Goal: Information Seeking & Learning: Check status

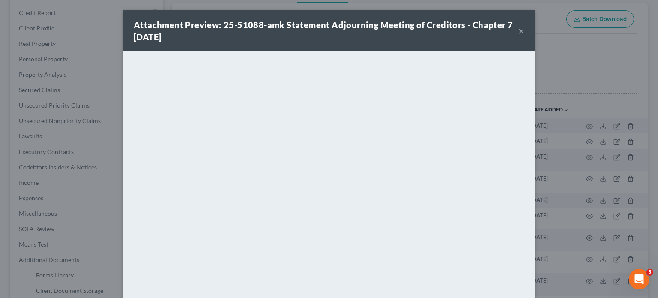
click at [0, 92] on div "Attachment Preview: 25-51088-amk Statement Adjourning Meeting of Creditors - Ch…" at bounding box center [329, 149] width 658 height 298
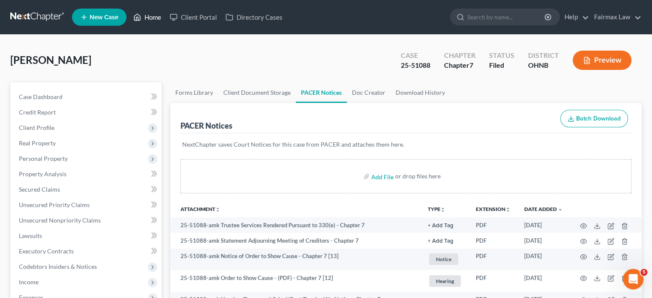
click at [155, 18] on link "Home" at bounding box center [147, 16] width 36 height 15
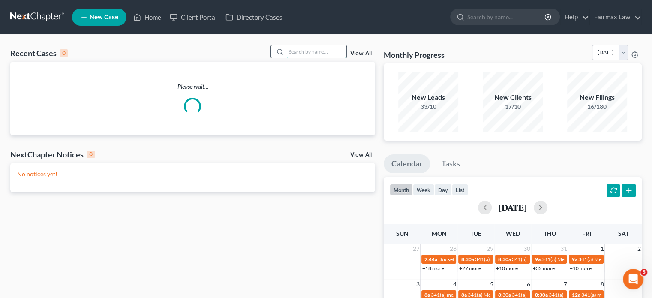
click at [307, 54] on input "search" at bounding box center [316, 51] width 60 height 12
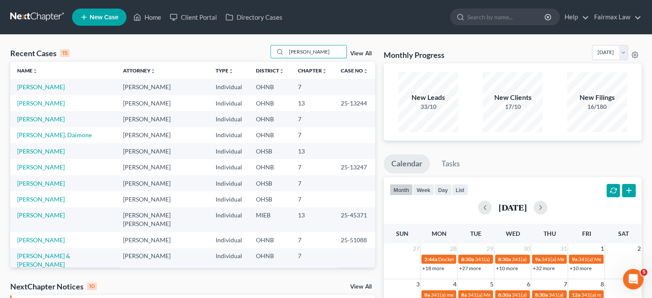
type input "hess"
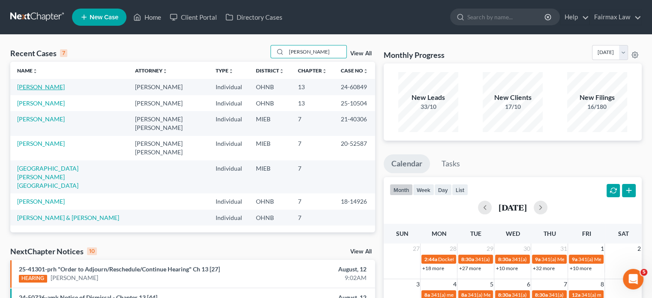
click at [28, 84] on link "Hess, Judy" at bounding box center [41, 86] width 48 height 7
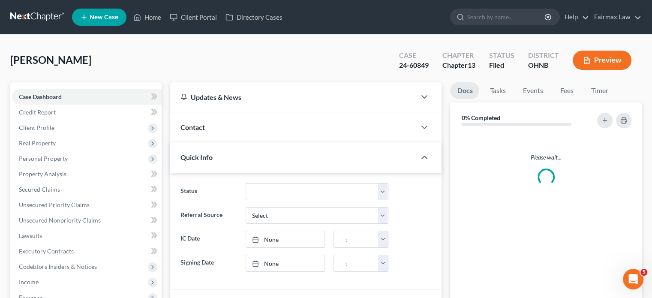
scroll to position [172, 0]
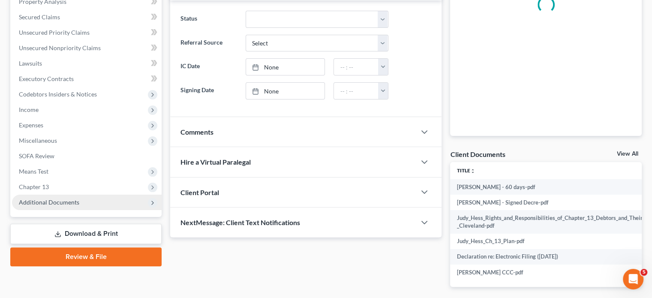
click at [31, 198] on span "Additional Documents" at bounding box center [49, 201] width 60 height 7
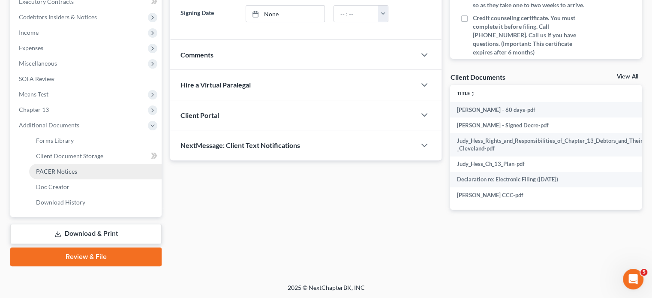
click at [55, 173] on span "PACER Notices" at bounding box center [56, 170] width 41 height 7
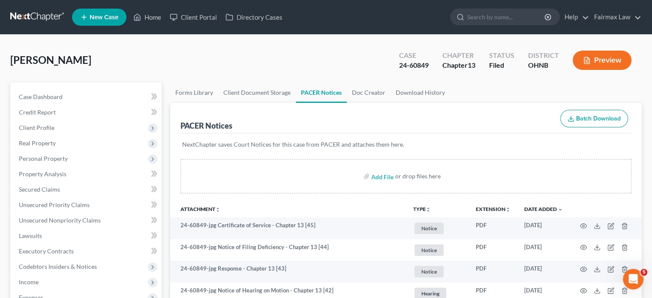
scroll to position [100, 0]
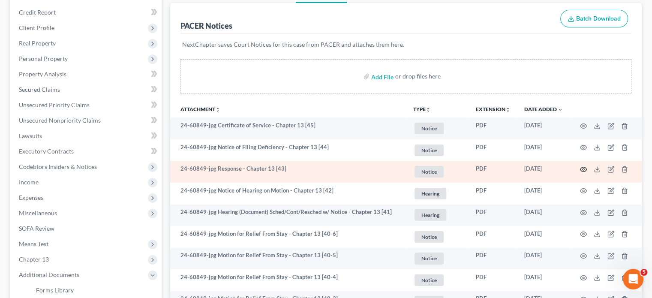
click at [586, 166] on icon "button" at bounding box center [583, 169] width 7 height 7
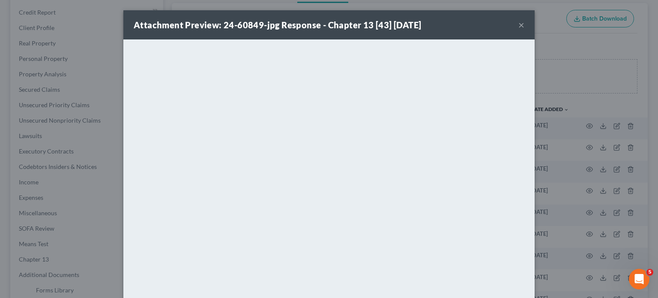
click at [583, 143] on div "Attachment Preview: 24-60849-jpg Response - Chapter 13 [43] 08/05/2025 × <objec…" at bounding box center [329, 149] width 658 height 298
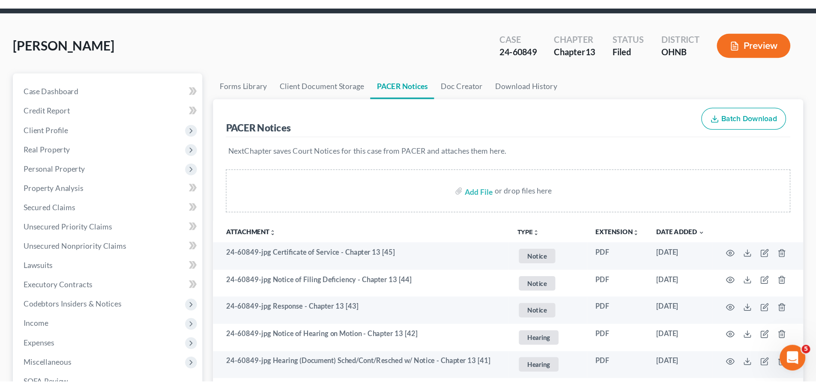
scroll to position [0, 0]
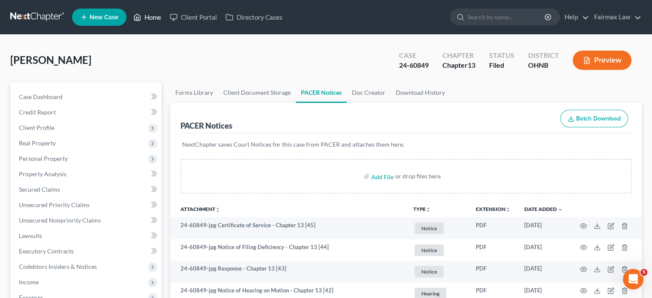
click at [152, 18] on link "Home" at bounding box center [147, 16] width 36 height 15
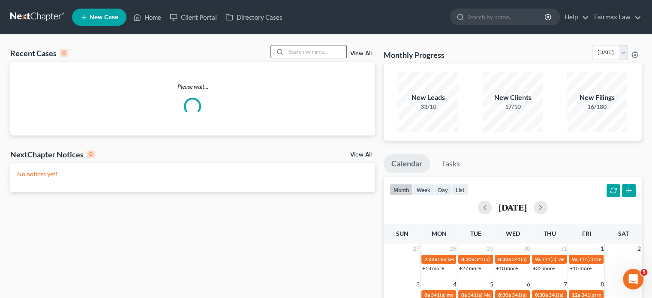
click at [304, 57] on input "search" at bounding box center [316, 51] width 60 height 12
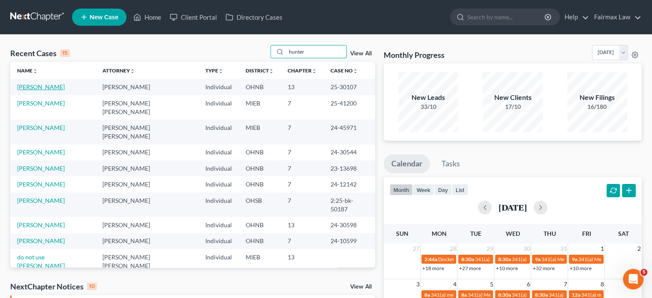
type input "hunter"
click at [44, 85] on link "Hunter-Caldwell, Monique" at bounding box center [41, 86] width 48 height 7
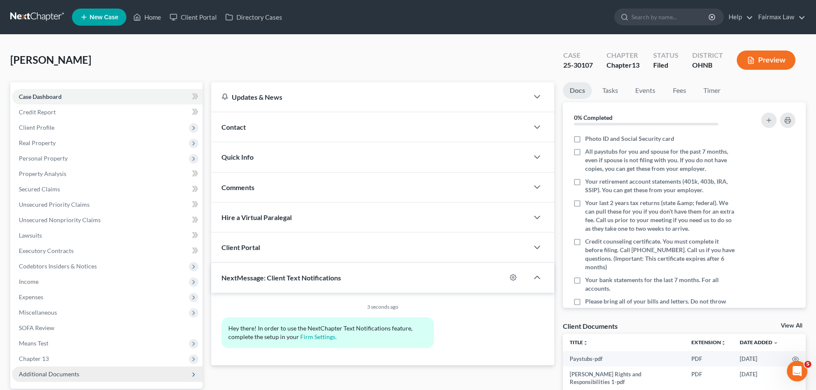
scroll to position [100, 0]
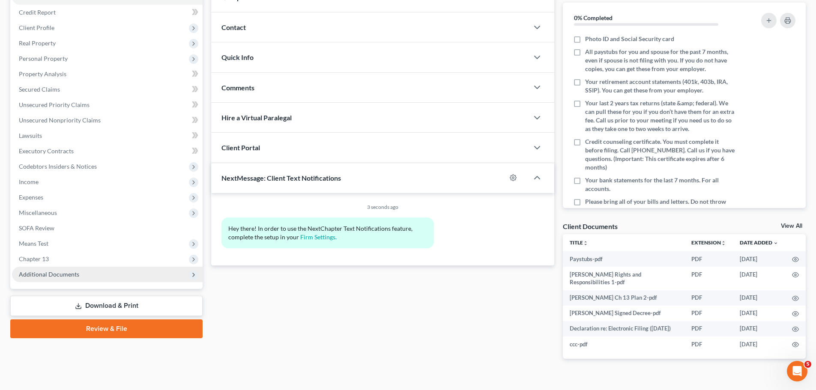
click at [119, 270] on span "Additional Documents" at bounding box center [107, 274] width 191 height 15
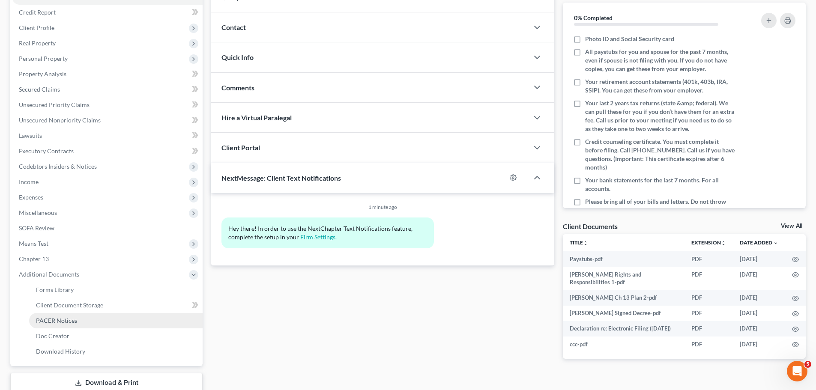
click at [64, 321] on span "PACER Notices" at bounding box center [56, 320] width 41 height 7
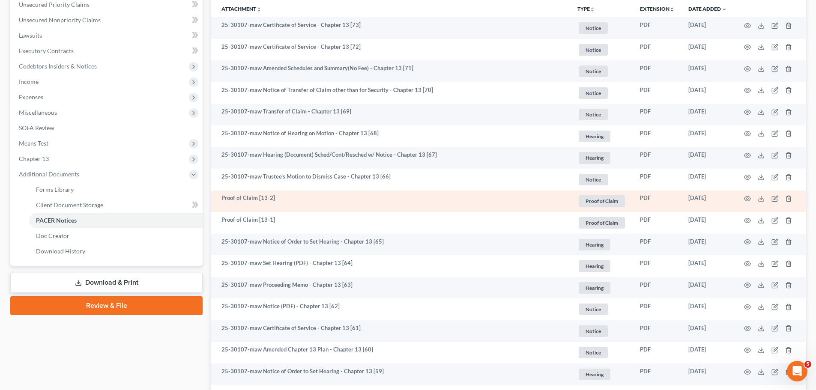
scroll to position [300, 0]
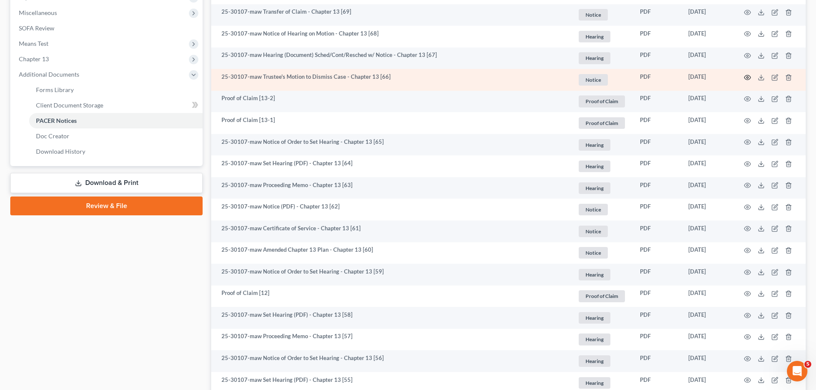
click at [745, 78] on icon "button" at bounding box center [748, 77] width 6 height 5
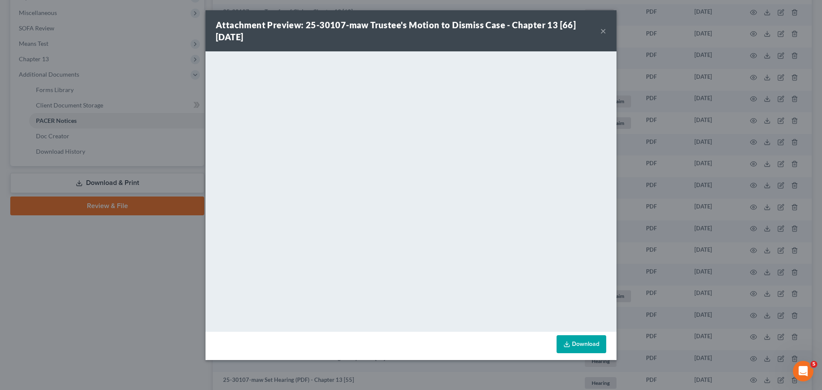
click at [103, 293] on div "Attachment Preview: 25-30107-maw Trustee's Motion to Dismiss Case - Chapter 13 …" at bounding box center [411, 195] width 822 height 390
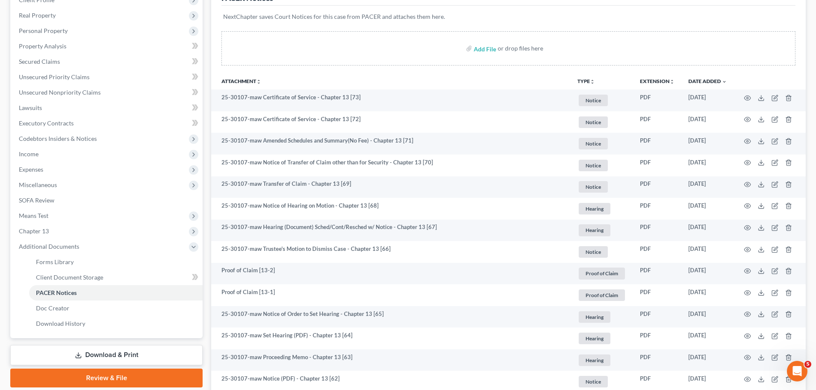
scroll to position [100, 0]
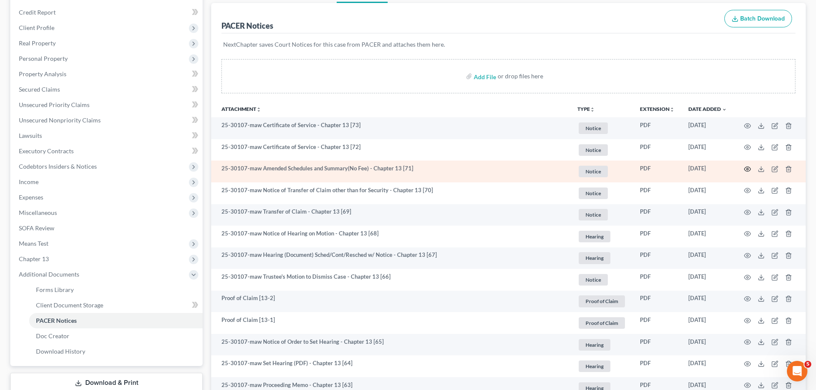
click at [746, 169] on icon "button" at bounding box center [747, 169] width 7 height 7
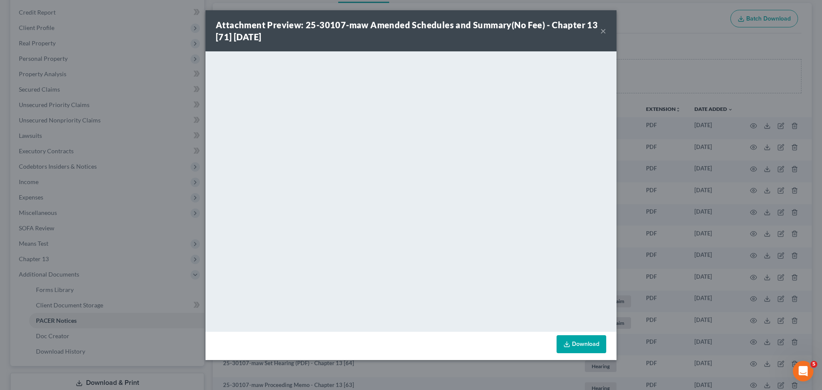
click at [641, 174] on div "Attachment Preview: 25-30107-maw Amended Schedules and Summary(No Fee) - Chapte…" at bounding box center [411, 195] width 822 height 390
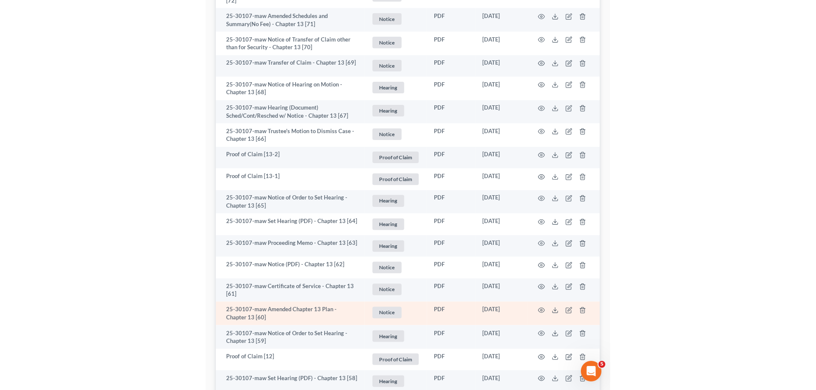
scroll to position [300, 0]
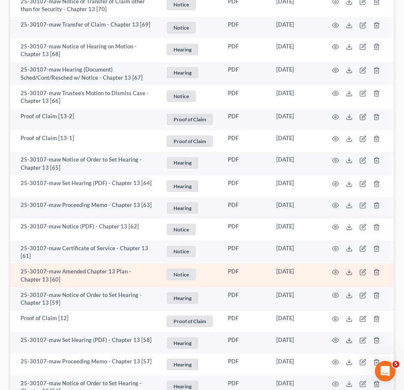
drag, startPoint x: 337, startPoint y: 276, endPoint x: 332, endPoint y: 274, distance: 5.7
click at [336, 276] on td at bounding box center [358, 275] width 72 height 24
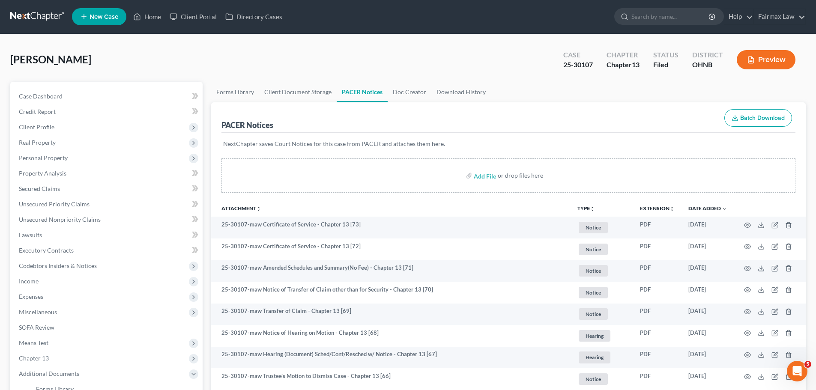
scroll to position [0, 0]
drag, startPoint x: 139, startPoint y: 21, endPoint x: 200, endPoint y: 0, distance: 64.9
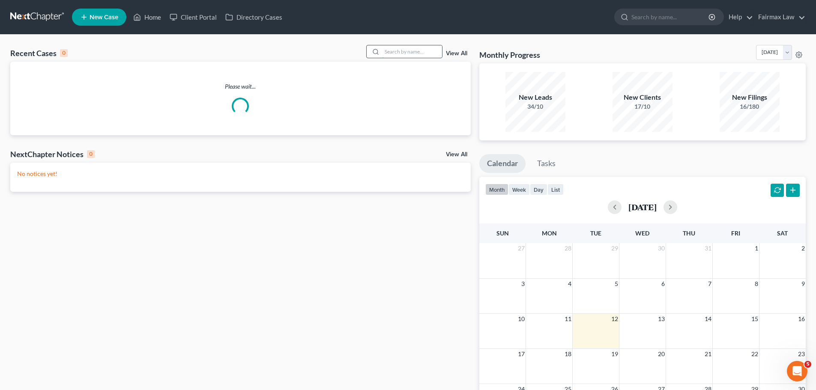
click at [405, 51] on input "search" at bounding box center [412, 51] width 60 height 12
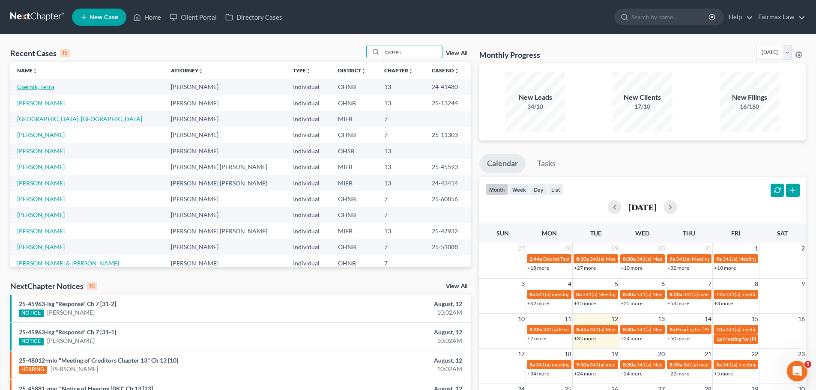
type input "csernik"
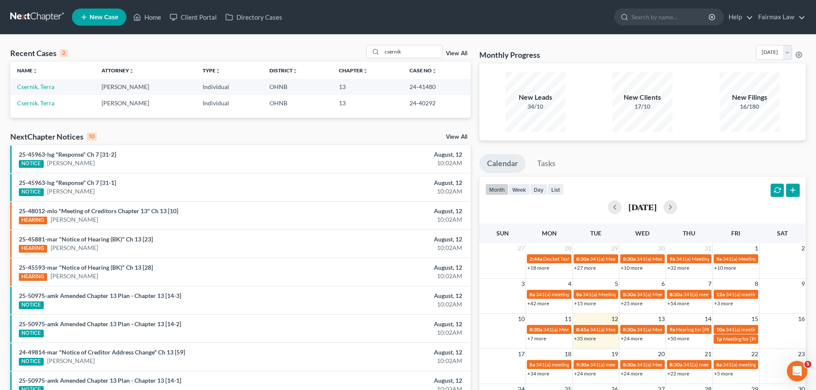
click at [36, 85] on link "Csernik, Terra" at bounding box center [35, 86] width 37 height 7
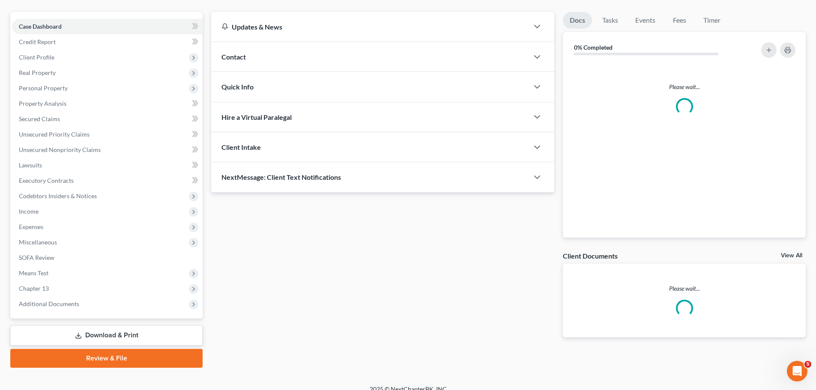
scroll to position [81, 0]
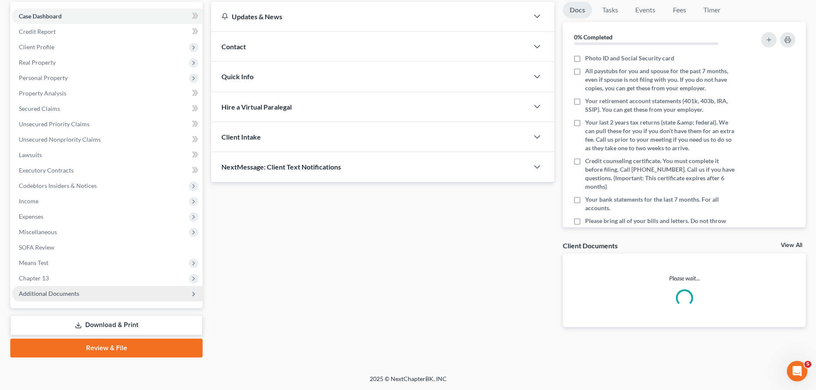
click at [72, 297] on span "Additional Documents" at bounding box center [49, 293] width 60 height 7
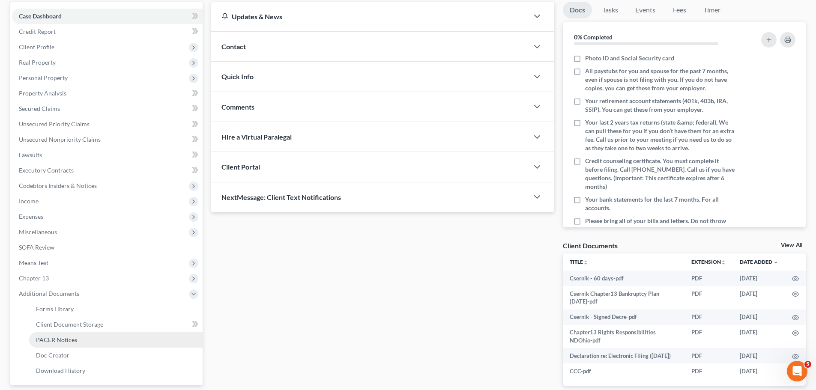
click at [78, 340] on link "PACER Notices" at bounding box center [115, 339] width 173 height 15
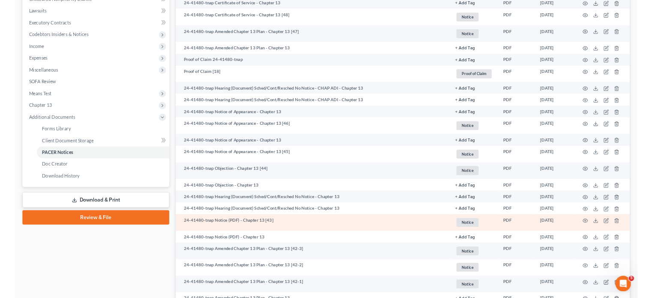
scroll to position [300, 0]
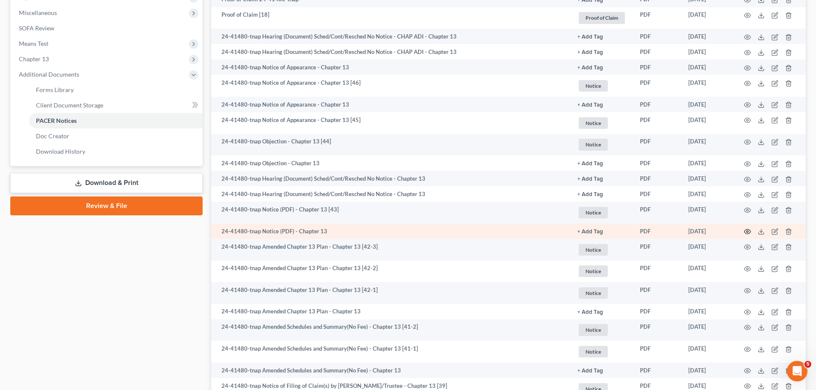
click at [747, 231] on icon "button" at bounding box center [747, 231] width 7 height 7
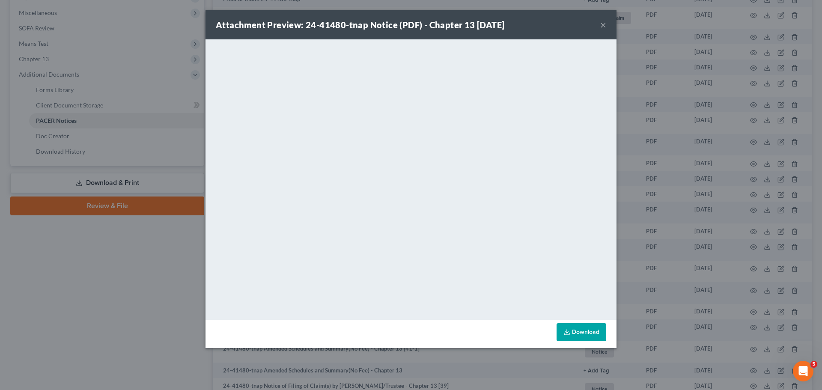
click at [663, 210] on div "Attachment Preview: 24-41480-tnap Notice (PDF) - Chapter 13 06/13/2025 × <objec…" at bounding box center [411, 195] width 822 height 390
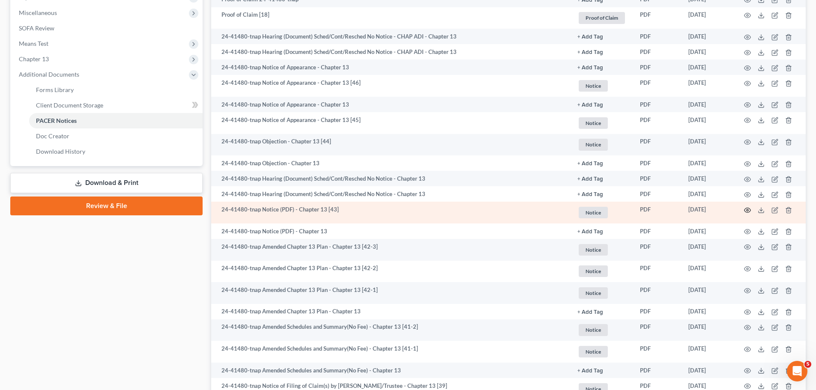
click at [745, 208] on icon "button" at bounding box center [747, 210] width 7 height 7
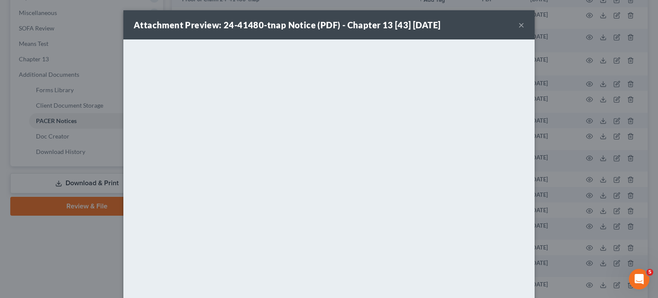
click at [595, 92] on div "Attachment Preview: 24-41480-tnap Notice (PDF) - Chapter 13 [43] 06/13/2025 × <…" at bounding box center [329, 149] width 658 height 298
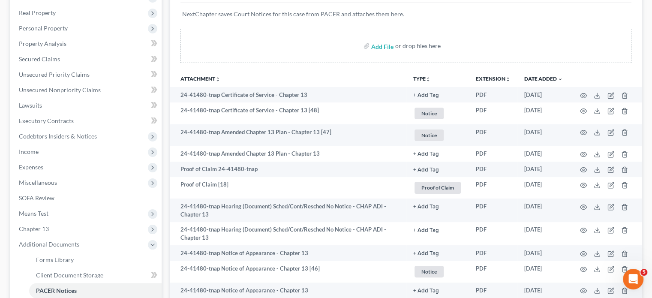
scroll to position [100, 0]
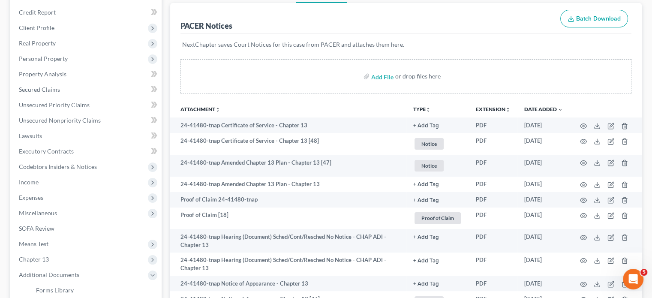
drag, startPoint x: 444, startPoint y: 42, endPoint x: 442, endPoint y: 30, distance: 13.0
click at [444, 42] on p "NextChapter saves Court Notices for this case from PACER and attaches them here." at bounding box center [405, 44] width 447 height 9
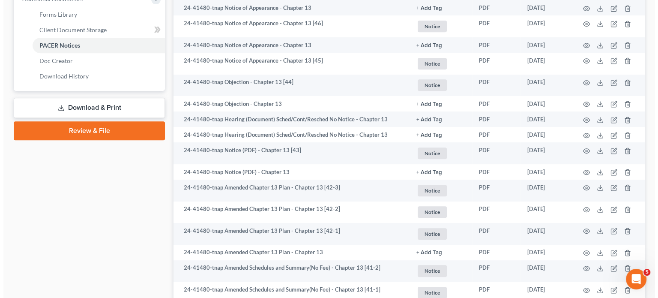
scroll to position [400, 0]
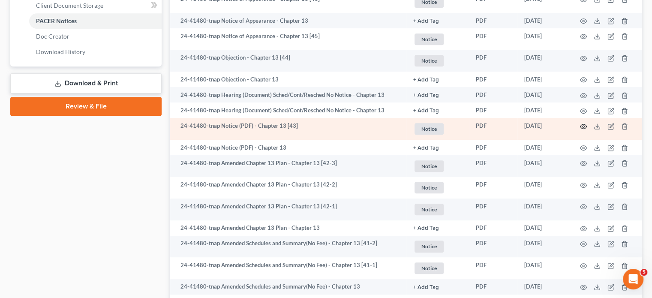
click at [583, 127] on circle "button" at bounding box center [583, 127] width 2 height 2
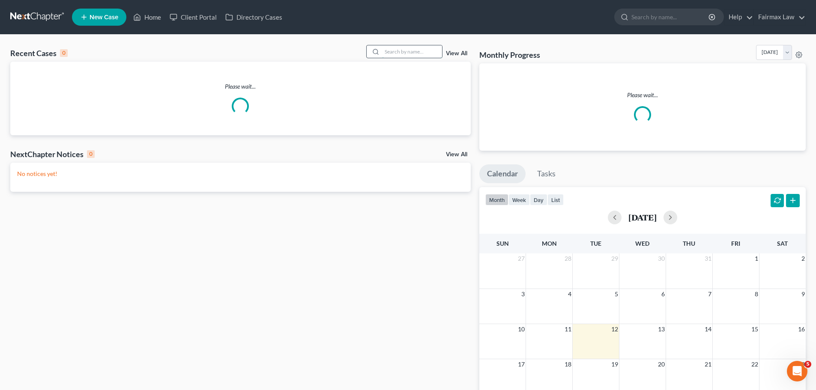
click at [408, 48] on input "search" at bounding box center [412, 51] width 60 height 12
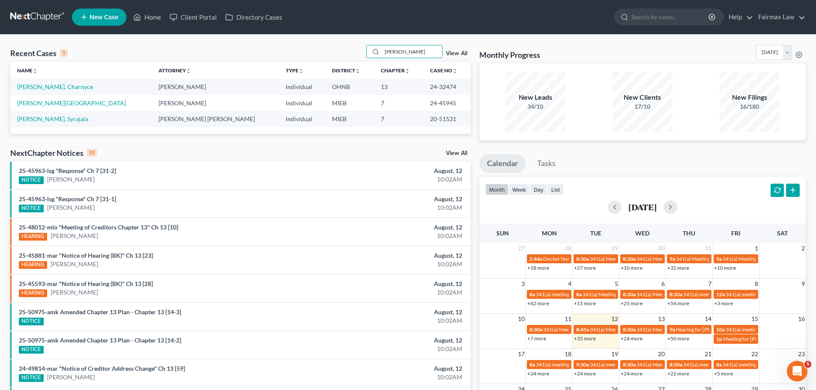
drag, startPoint x: 415, startPoint y: 54, endPoint x: 332, endPoint y: 58, distance: 83.6
click at [332, 58] on div "Recent Cases 3 chandler View All" at bounding box center [240, 53] width 461 height 17
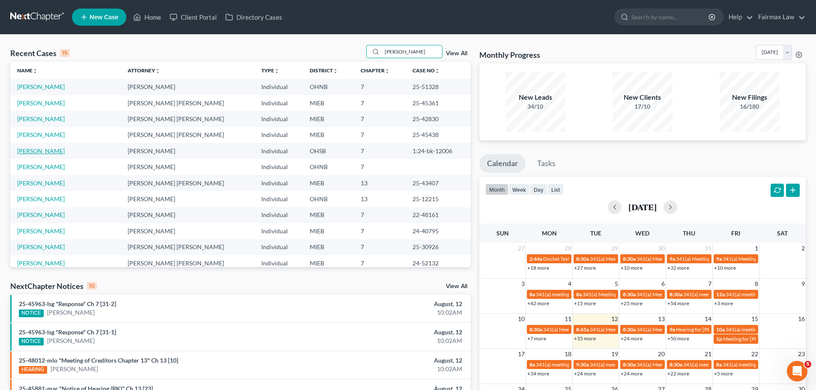
type input "ashley"
click at [45, 150] on link "Lipps, Ashley" at bounding box center [41, 150] width 48 height 7
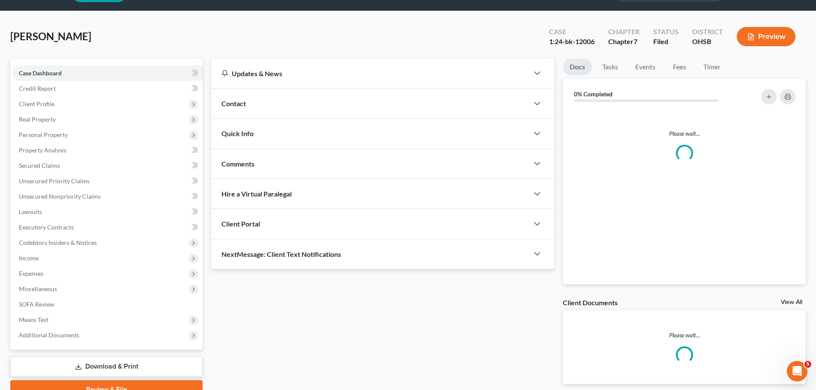
scroll to position [65, 0]
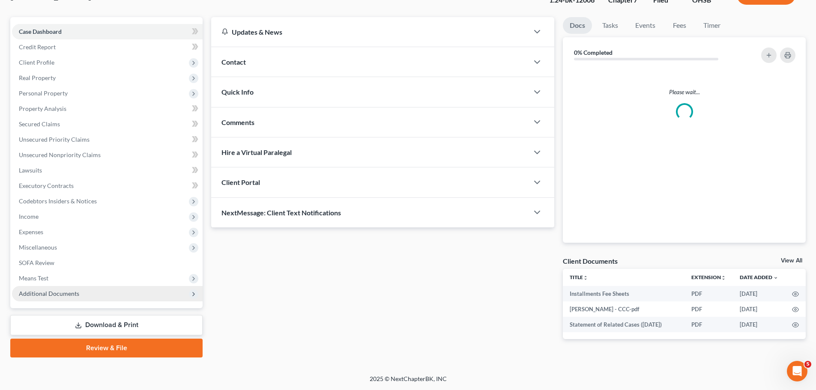
click at [83, 294] on span "Additional Documents" at bounding box center [107, 293] width 191 height 15
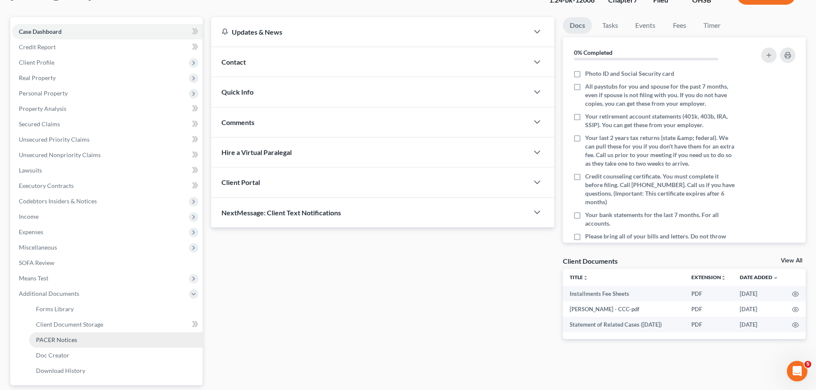
click at [72, 338] on span "PACER Notices" at bounding box center [56, 339] width 41 height 7
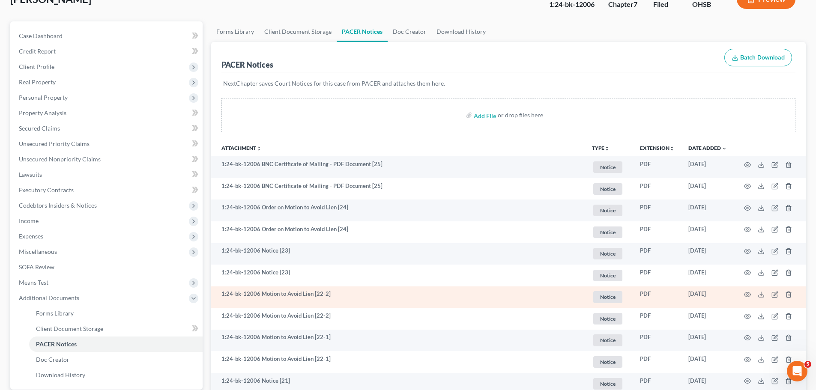
scroll to position [100, 0]
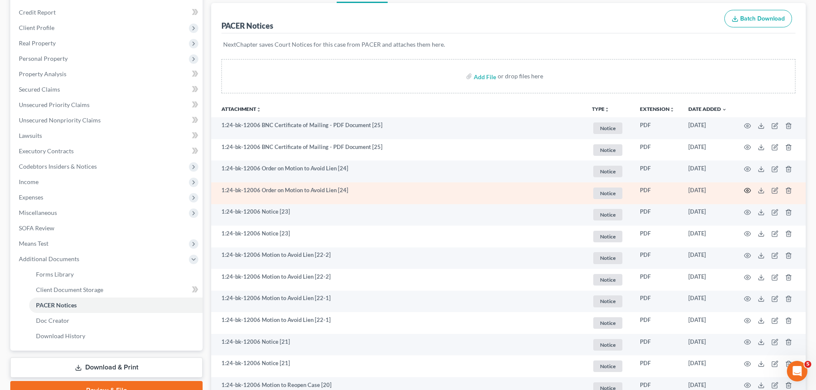
click at [745, 192] on icon "button" at bounding box center [747, 190] width 7 height 7
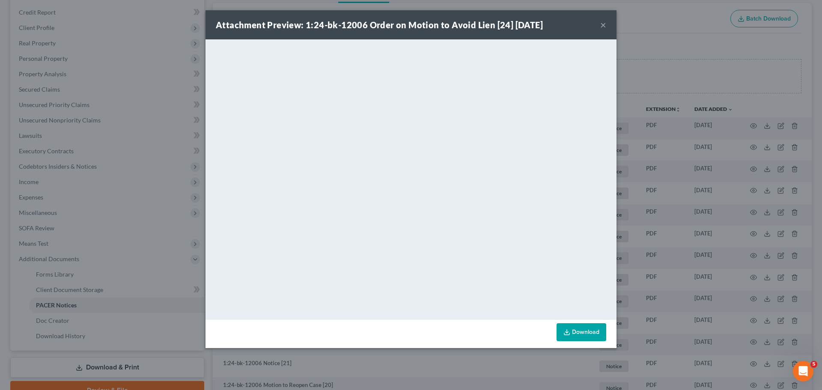
click at [675, 225] on div "Attachment Preview: 1:24-bk-12006 Order on Motion to Avoid Lien [24] 07/07/2025…" at bounding box center [411, 195] width 822 height 390
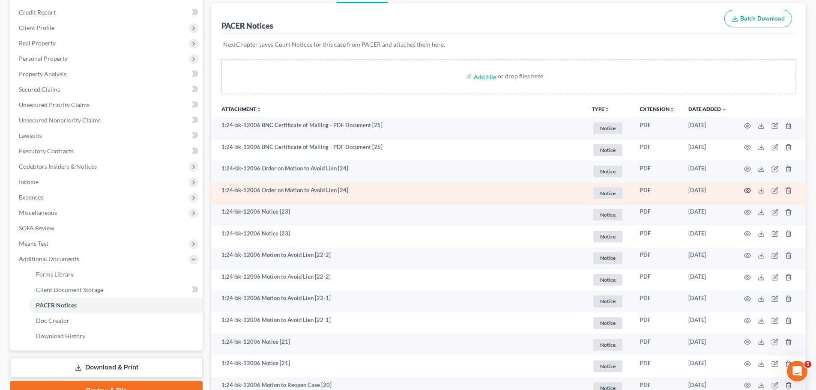
click at [750, 188] on icon "button" at bounding box center [747, 190] width 7 height 7
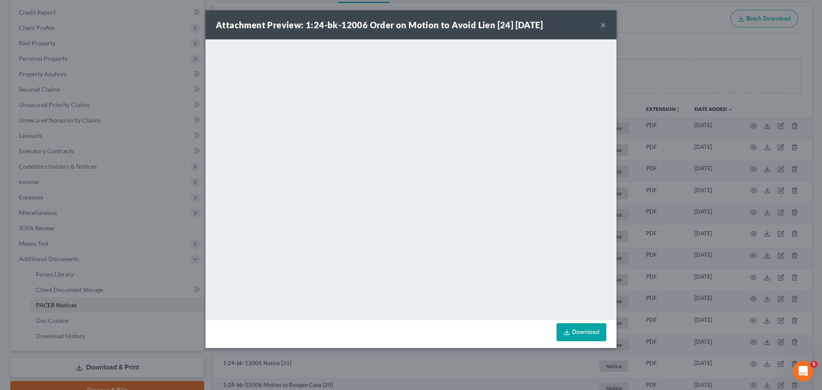
click at [122, 203] on div "Attachment Preview: 1:24-bk-12006 Order on Motion to Avoid Lien [24] 07/07/2025…" at bounding box center [411, 195] width 822 height 390
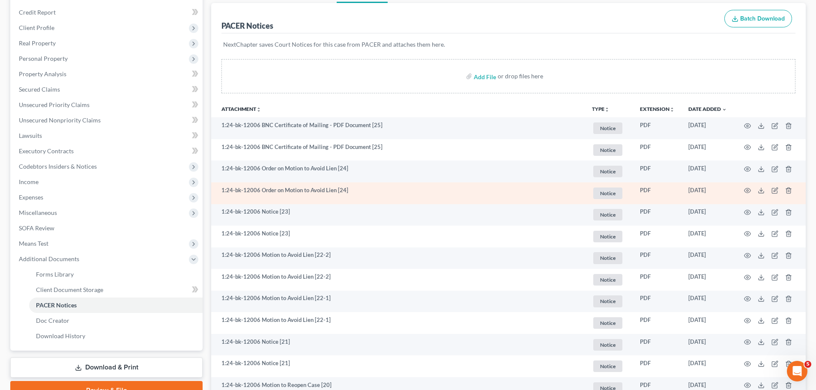
click at [751, 191] on td at bounding box center [770, 193] width 72 height 22
click at [749, 191] on icon "button" at bounding box center [747, 190] width 7 height 7
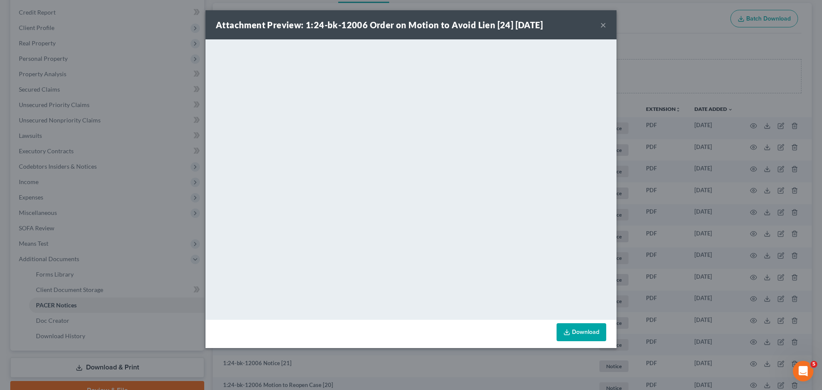
click at [648, 22] on div "Attachment Preview: 1:24-bk-12006 Order on Motion to Avoid Lien [24] 07/07/2025…" at bounding box center [411, 195] width 822 height 390
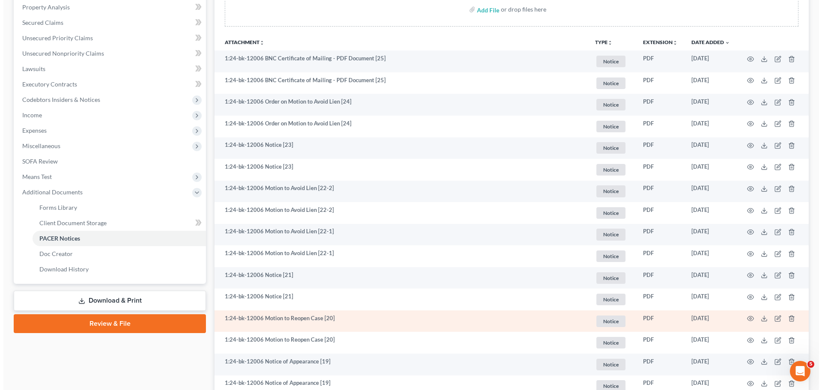
scroll to position [200, 0]
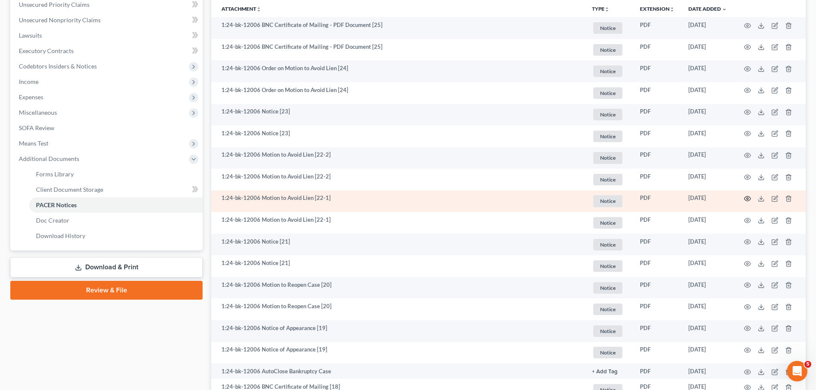
click at [750, 196] on icon "button" at bounding box center [747, 198] width 7 height 7
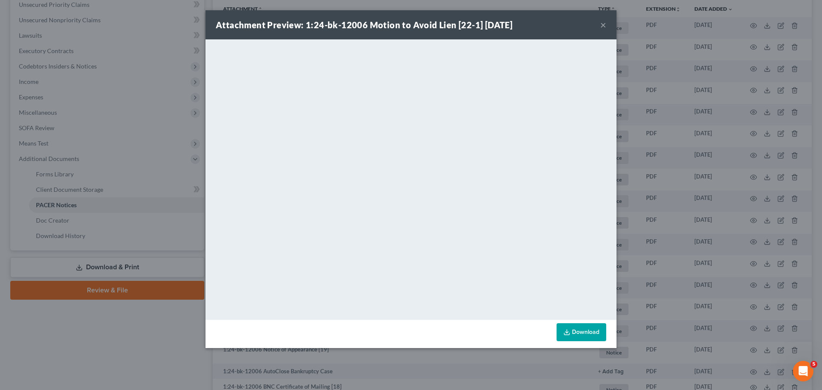
click at [671, 208] on div "Attachment Preview: 1:24-bk-12006 Motion to Avoid Lien [22-1] 06/25/2025 × <obj…" at bounding box center [411, 195] width 822 height 390
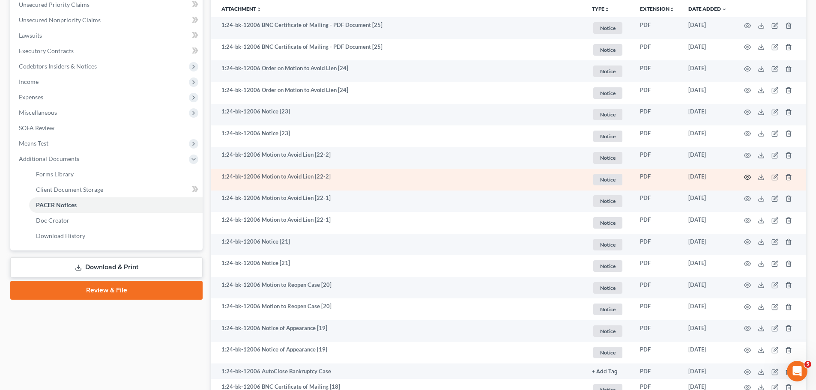
click at [745, 179] on icon "button" at bounding box center [747, 177] width 7 height 7
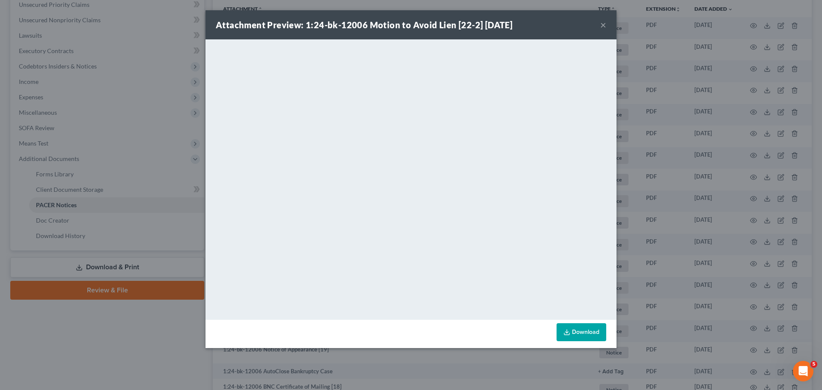
click at [130, 227] on div "Attachment Preview: 1:24-bk-12006 Motion to Avoid Lien [22-2] 06/25/2025 × <obj…" at bounding box center [411, 195] width 822 height 390
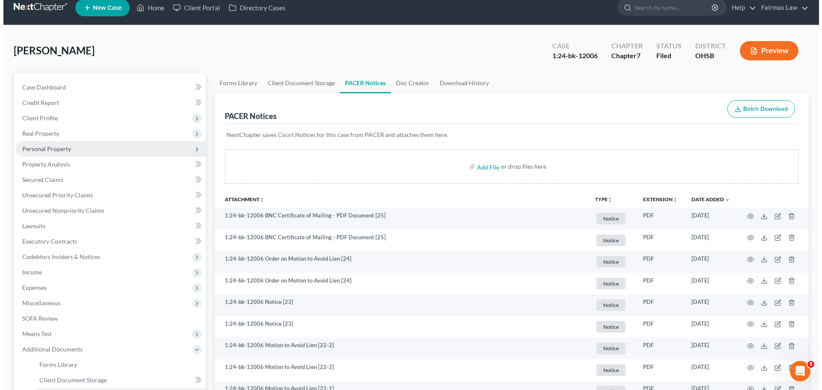
scroll to position [0, 0]
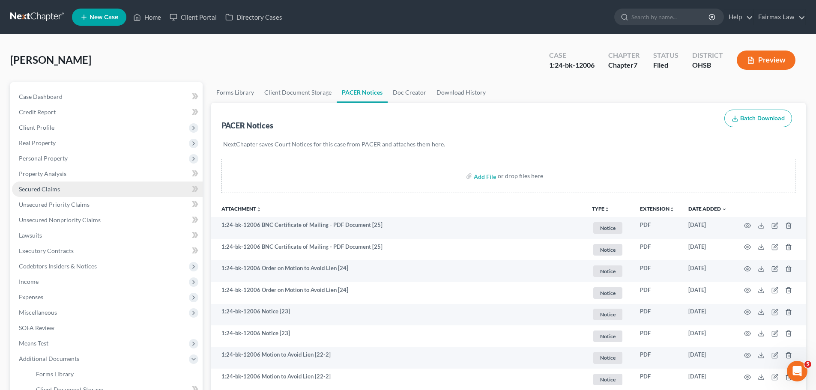
click at [66, 195] on link "Secured Claims" at bounding box center [107, 189] width 191 height 15
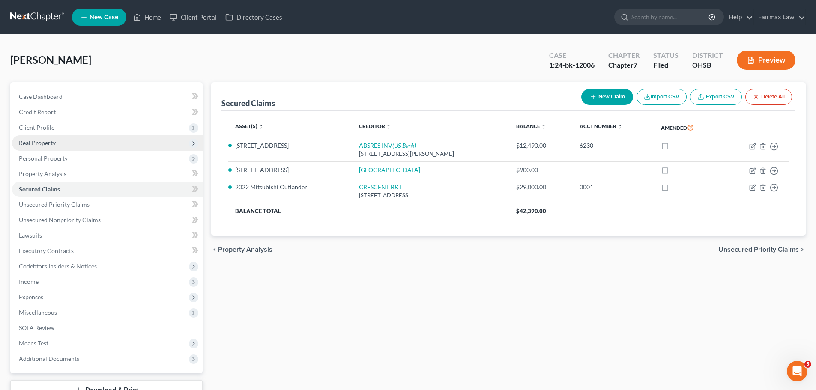
click at [32, 141] on span "Real Property" at bounding box center [37, 142] width 37 height 7
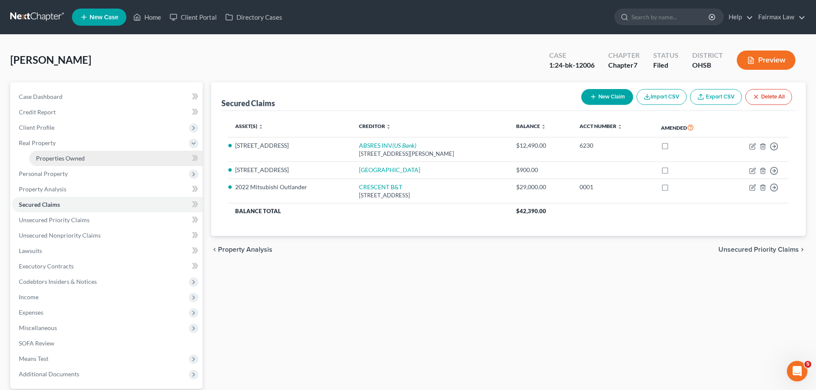
click at [41, 162] on link "Properties Owned" at bounding box center [115, 158] width 173 height 15
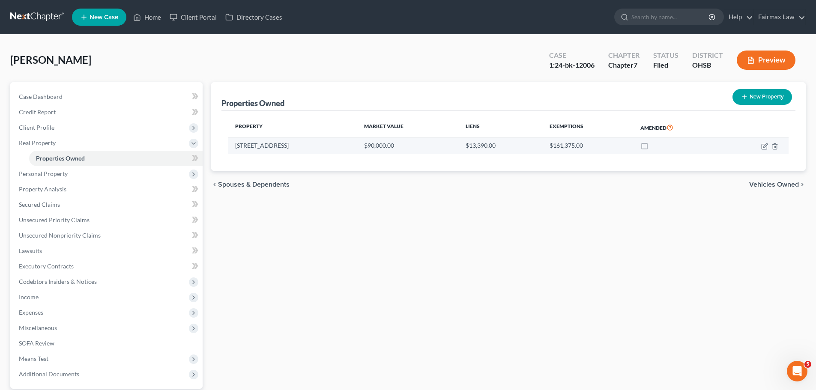
click at [765, 150] on td at bounding box center [756, 146] width 66 height 16
click at [765, 139] on td at bounding box center [756, 146] width 66 height 16
click at [764, 150] on td at bounding box center [756, 146] width 66 height 16
click at [763, 146] on icon "button" at bounding box center [764, 146] width 7 height 7
select select "36"
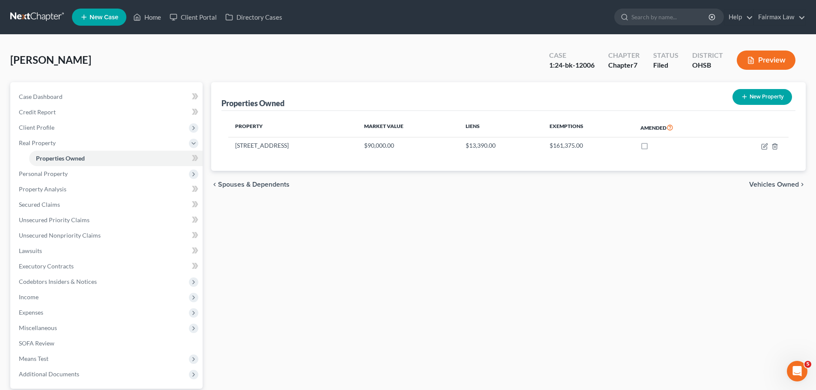
select select "0"
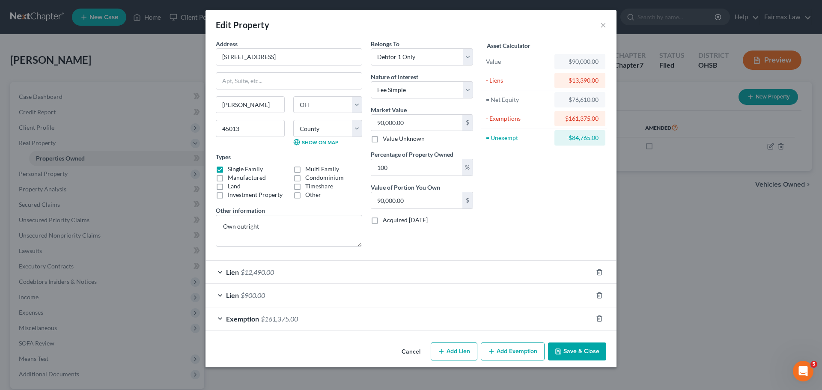
click at [331, 281] on div "Lien $12,490.00" at bounding box center [399, 272] width 387 height 23
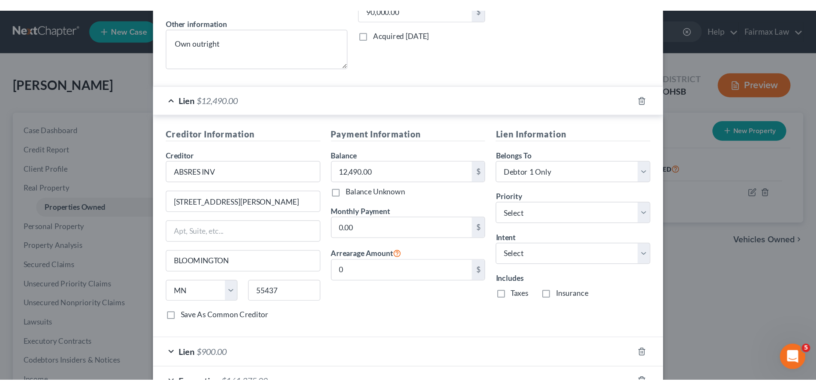
scroll to position [167, 0]
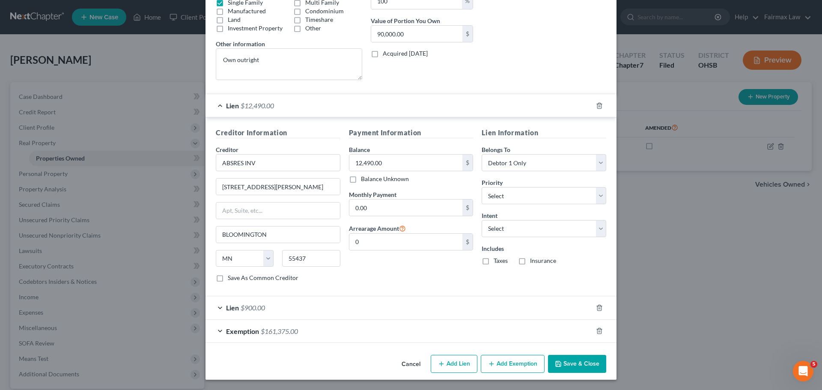
click at [413, 365] on button "Cancel" at bounding box center [411, 364] width 33 height 17
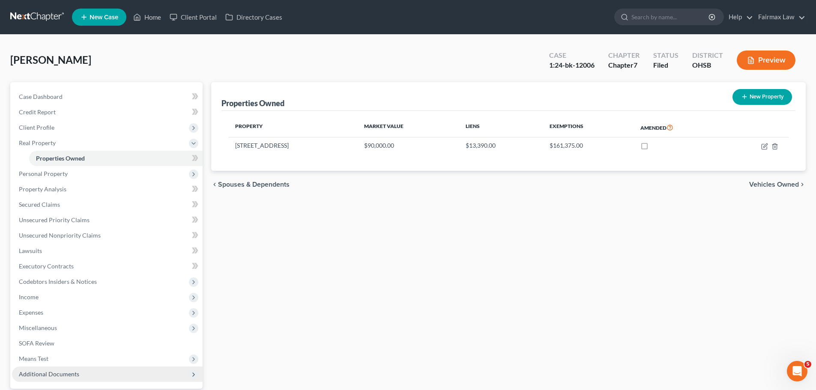
click at [60, 370] on span "Additional Documents" at bounding box center [107, 374] width 191 height 15
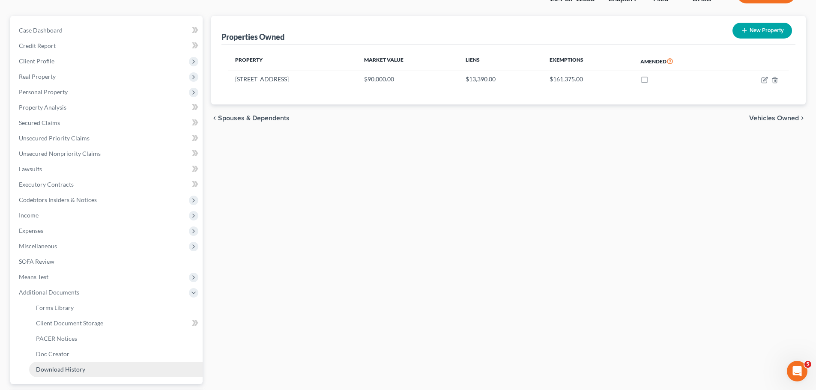
scroll to position [100, 0]
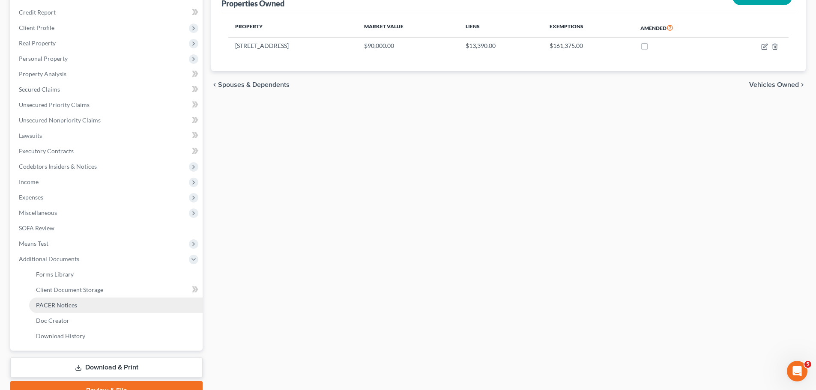
click at [98, 298] on link "PACER Notices" at bounding box center [115, 305] width 173 height 15
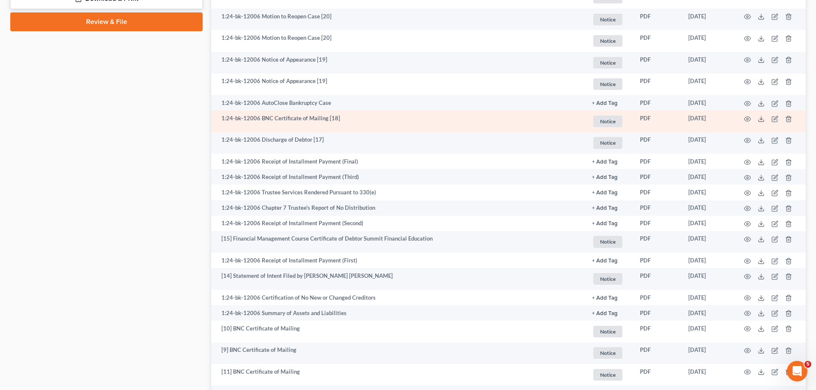
scroll to position [500, 0]
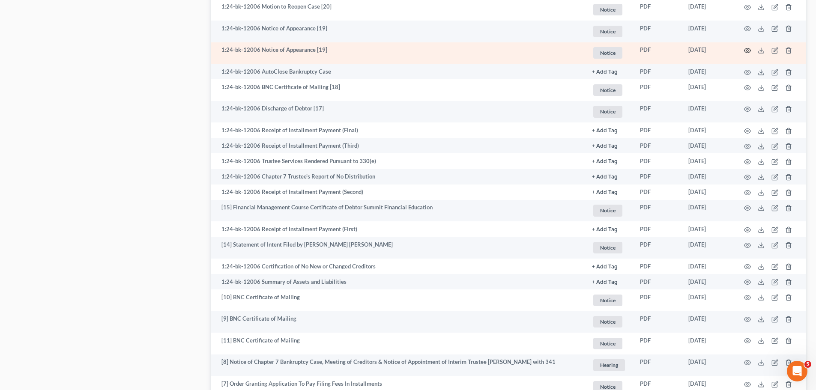
click at [750, 50] on icon "button" at bounding box center [747, 50] width 7 height 7
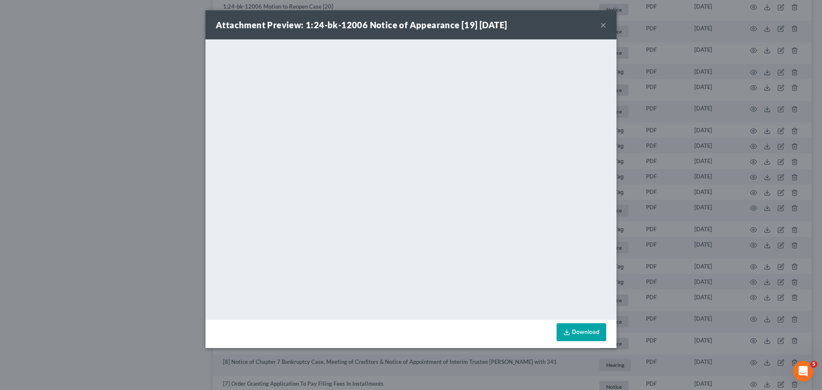
click at [112, 174] on div "Attachment Preview: 1:24-bk-12006 Notice of Appearance [19] 06/10/2025 × <objec…" at bounding box center [411, 195] width 822 height 390
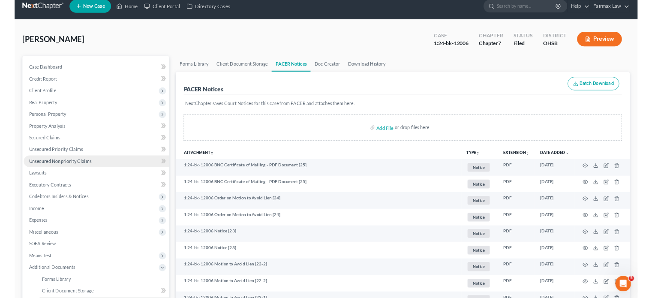
scroll to position [0, 0]
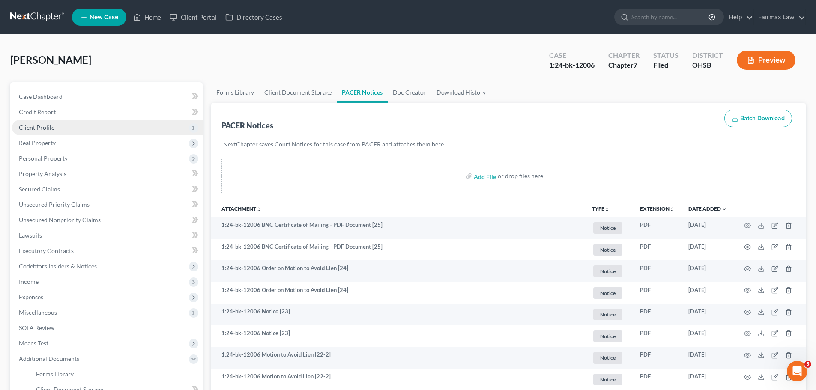
click at [63, 131] on span "Client Profile" at bounding box center [107, 127] width 191 height 15
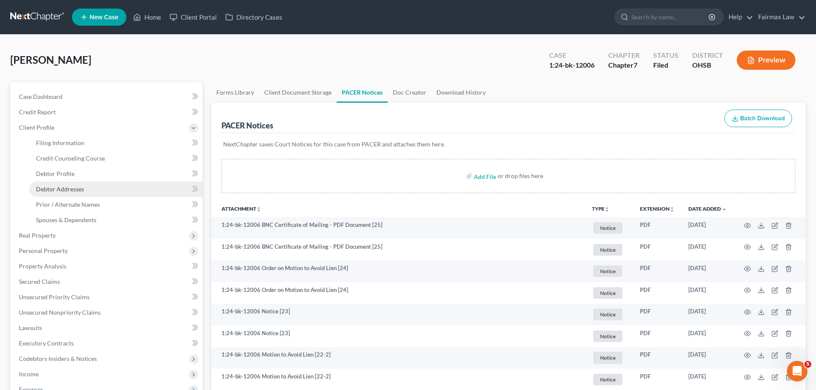
click at [64, 192] on span "Debtor Addresses" at bounding box center [60, 188] width 48 height 7
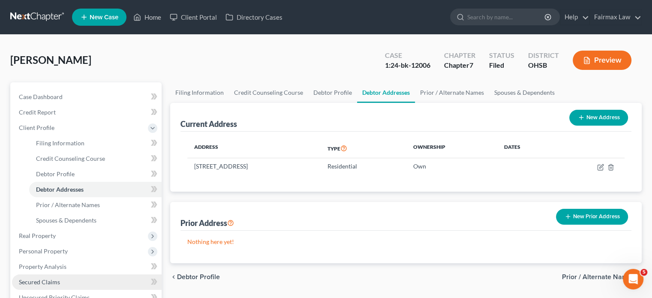
click at [47, 277] on link "Secured Claims" at bounding box center [87, 281] width 150 height 15
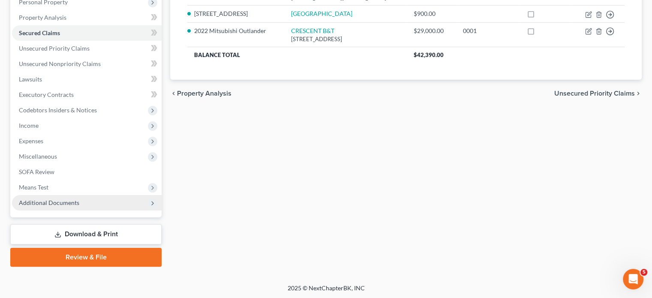
scroll to position [157, 0]
click at [114, 206] on span "Additional Documents" at bounding box center [87, 201] width 150 height 15
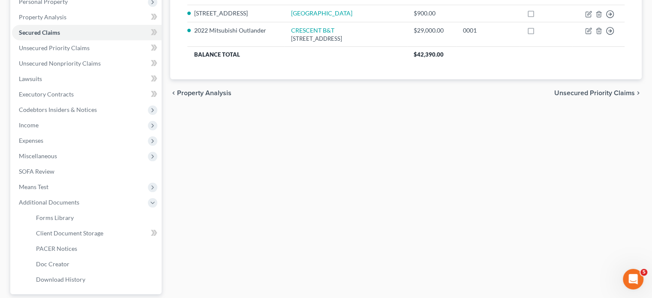
scroll to position [57, 0]
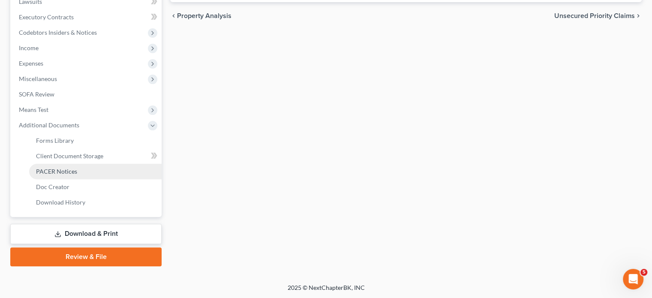
click at [83, 172] on link "PACER Notices" at bounding box center [95, 171] width 132 height 15
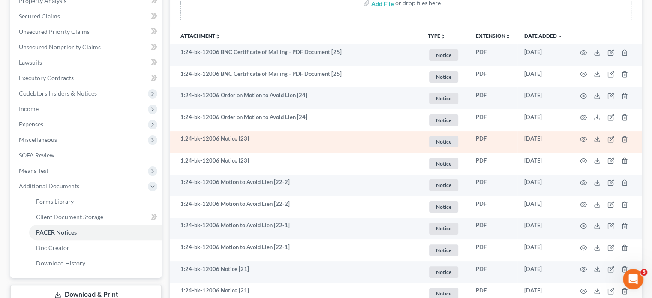
scroll to position [200, 0]
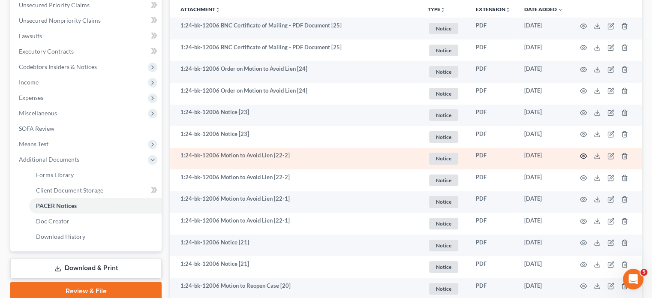
click at [585, 153] on icon "button" at bounding box center [583, 156] width 7 height 7
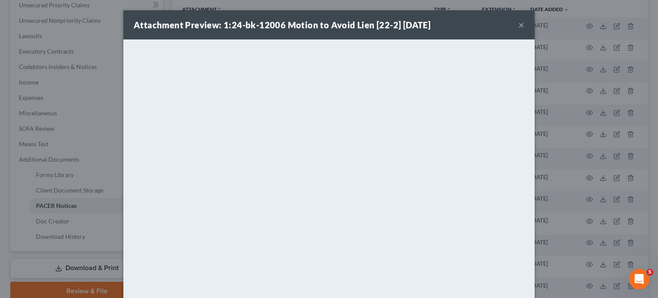
drag, startPoint x: 561, startPoint y: 118, endPoint x: 544, endPoint y: 133, distance: 23.1
click at [561, 118] on div "Attachment Preview: 1:24-bk-12006 Motion to Avoid Lien [22-2] 06/25/2025 × <obj…" at bounding box center [329, 149] width 658 height 298
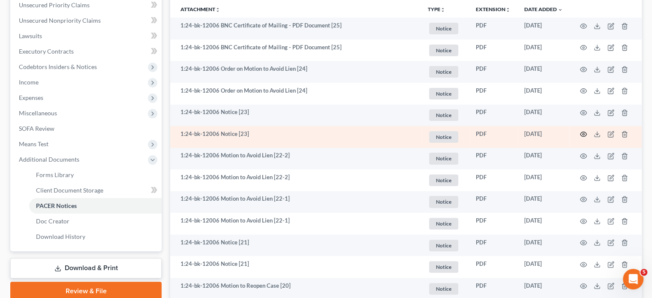
click at [582, 133] on circle "button" at bounding box center [583, 134] width 2 height 2
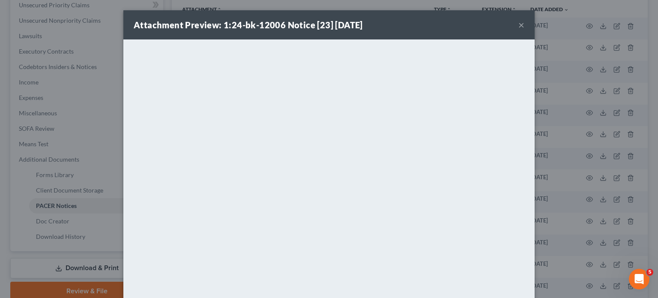
drag, startPoint x: 578, startPoint y: 74, endPoint x: 583, endPoint y: 42, distance: 31.6
click at [578, 74] on div "Attachment Preview: 1:24-bk-12006 Notice [23] 06/26/2025 × <object ng-attr-data…" at bounding box center [329, 149] width 658 height 298
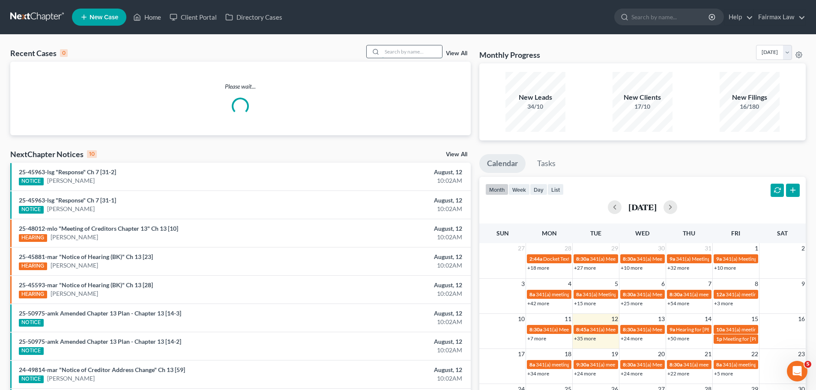
click at [392, 57] on input "search" at bounding box center [412, 51] width 60 height 12
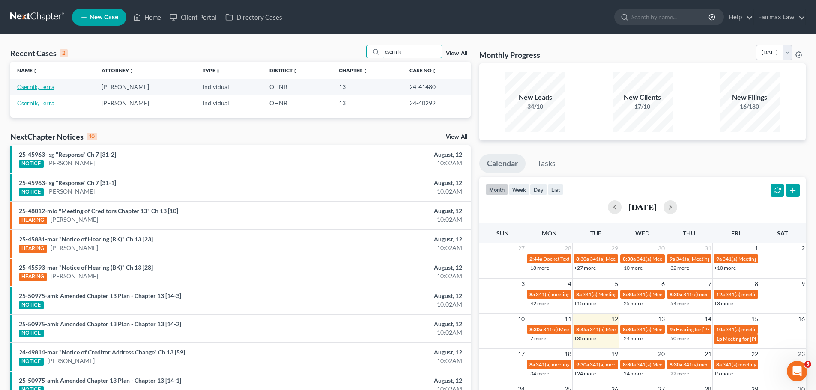
type input "csernik"
click at [47, 89] on link "Csernik, Terra" at bounding box center [35, 86] width 37 height 7
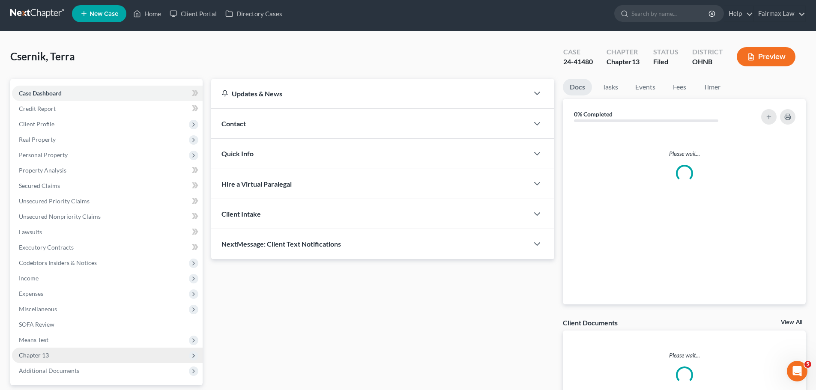
scroll to position [81, 0]
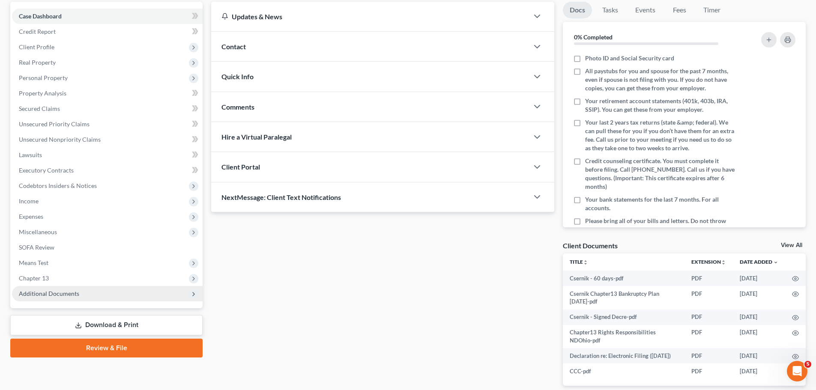
click at [66, 295] on span "Additional Documents" at bounding box center [49, 293] width 60 height 7
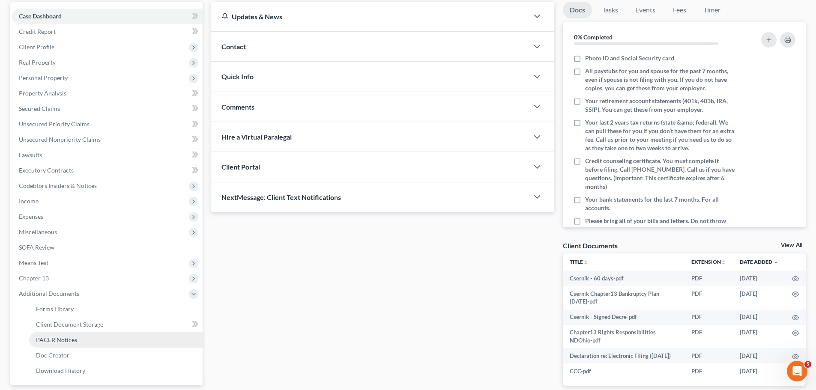
click at [78, 342] on link "PACER Notices" at bounding box center [115, 339] width 173 height 15
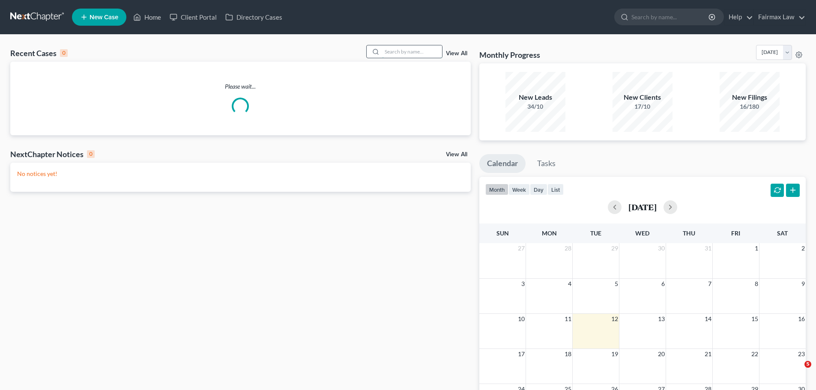
click at [412, 55] on input "search" at bounding box center [412, 51] width 60 height 12
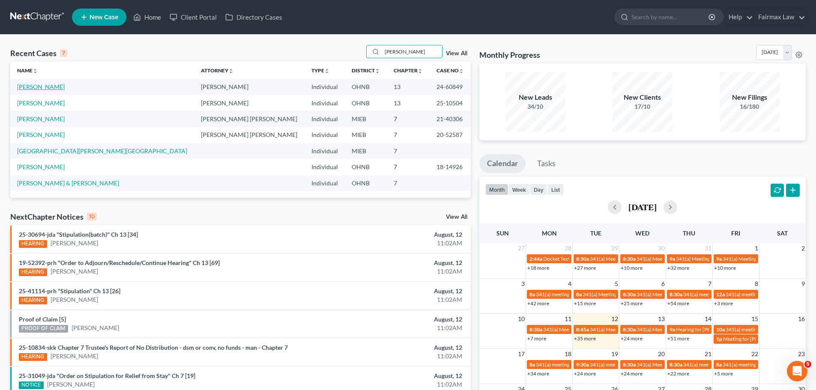
type input "[PERSON_NAME]"
click at [37, 90] on link "[PERSON_NAME]" at bounding box center [41, 86] width 48 height 7
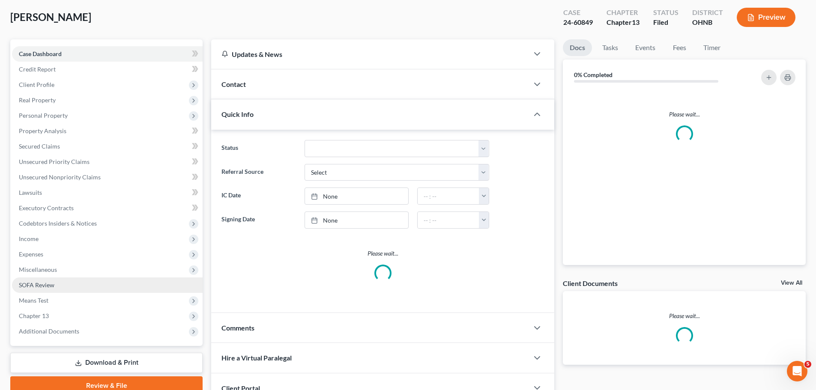
scroll to position [81, 0]
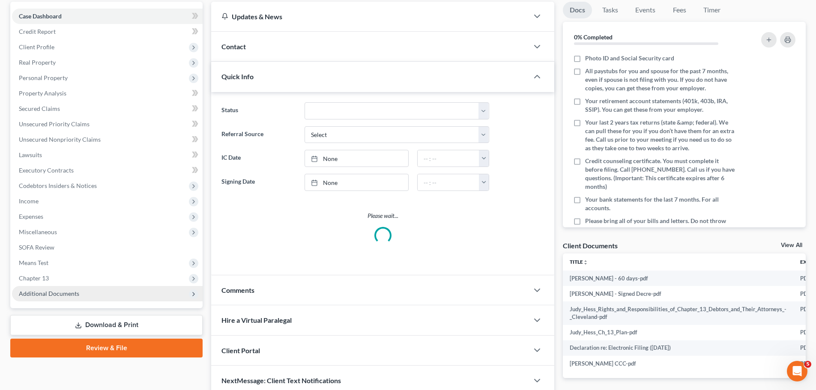
click at [94, 300] on span "Additional Documents" at bounding box center [107, 293] width 191 height 15
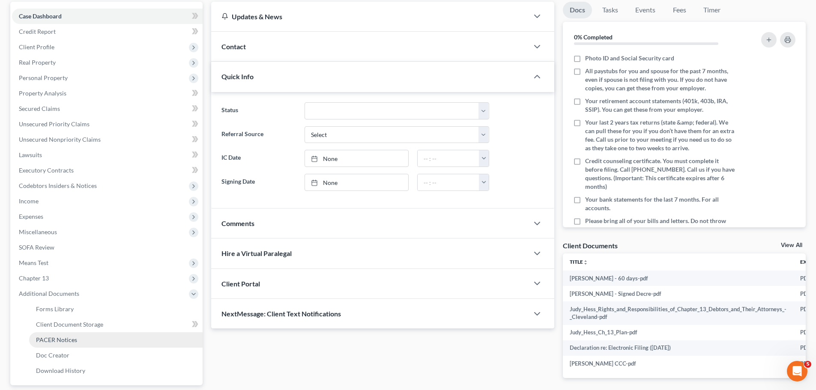
click at [73, 346] on link "PACER Notices" at bounding box center [115, 339] width 173 height 15
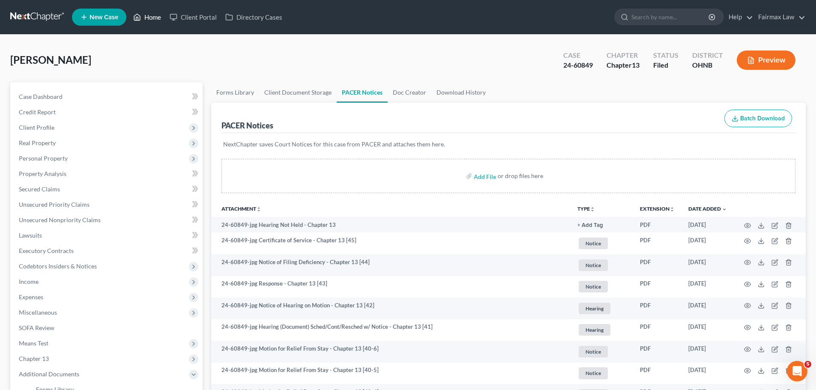
click at [142, 22] on link "Home" at bounding box center [147, 16] width 36 height 15
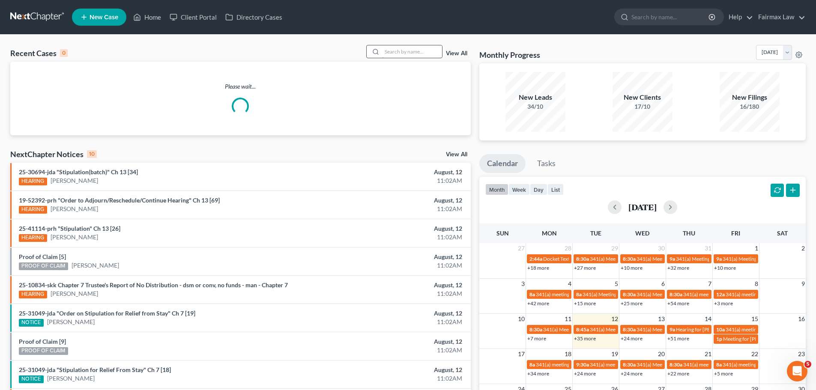
click at [408, 47] on input "search" at bounding box center [412, 51] width 60 height 12
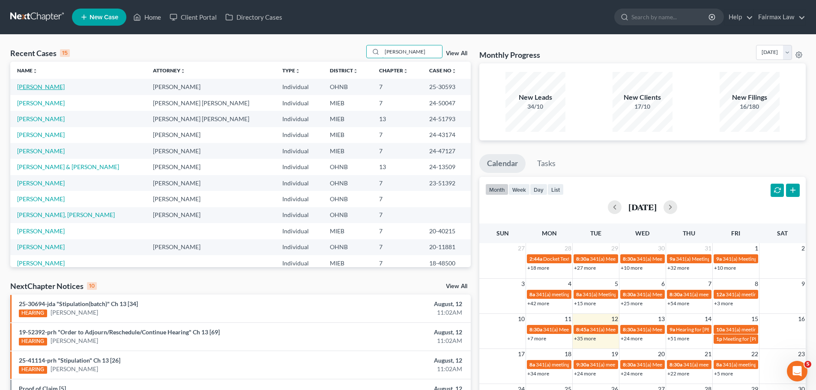
type input "[PERSON_NAME]"
click at [40, 89] on link "[PERSON_NAME]" at bounding box center [41, 86] width 48 height 7
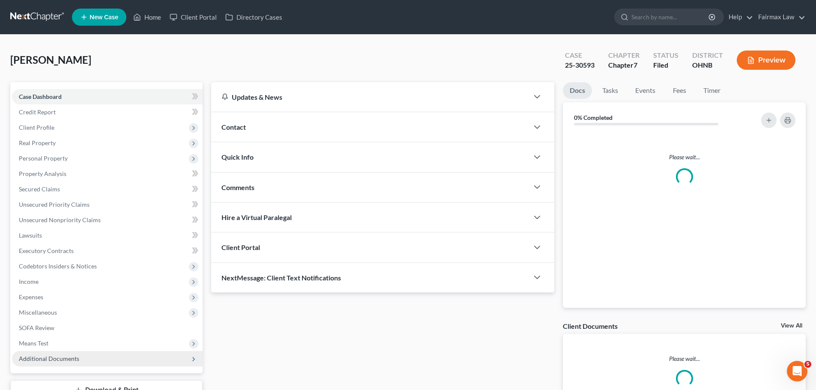
click at [72, 352] on span "Additional Documents" at bounding box center [107, 358] width 191 height 15
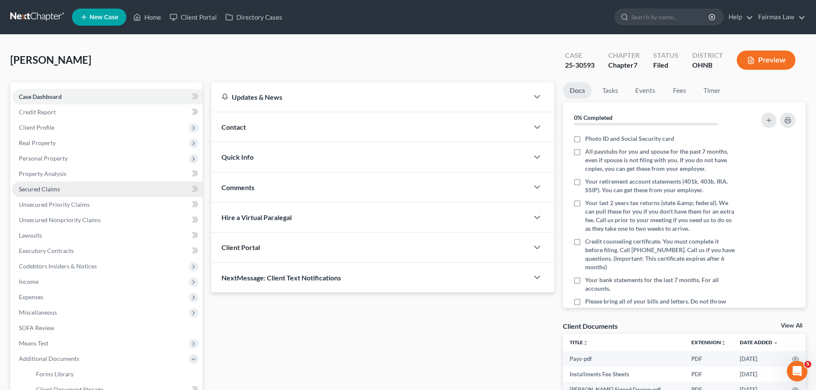
click at [65, 195] on link "Secured Claims" at bounding box center [107, 189] width 191 height 15
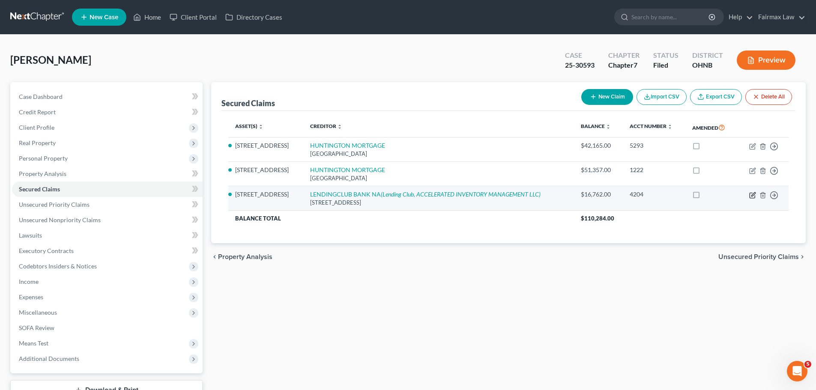
click at [749, 192] on icon "button" at bounding box center [752, 195] width 7 height 7
select select "4"
select select "3"
select select "0"
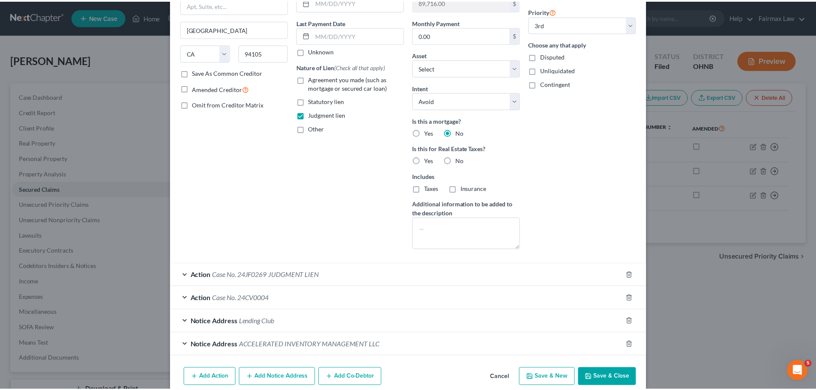
scroll to position [138, 0]
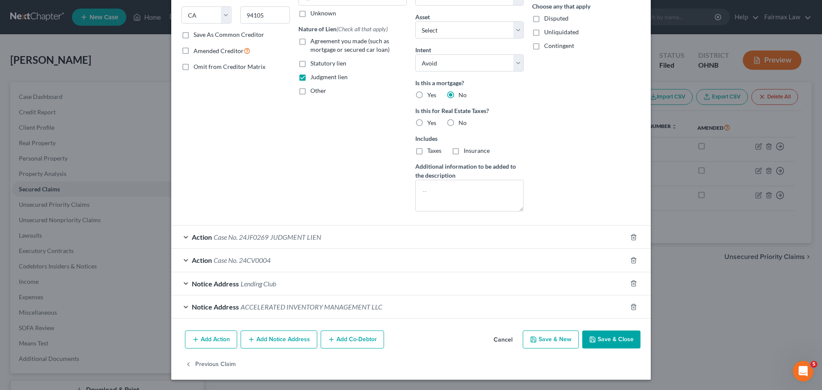
click at [509, 338] on button "Cancel" at bounding box center [503, 340] width 33 height 17
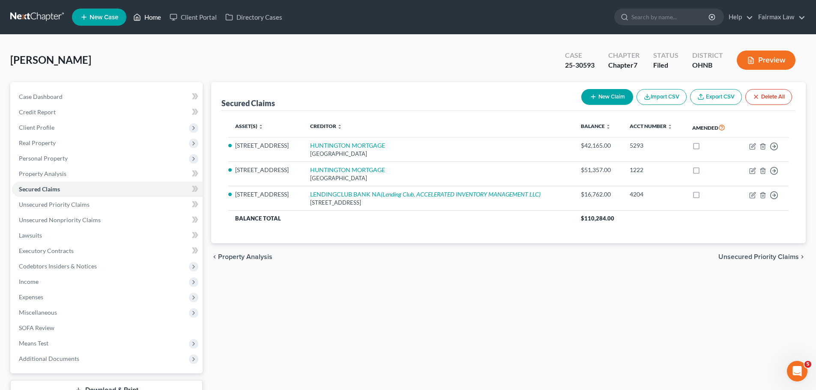
click at [140, 11] on link "Home" at bounding box center [147, 16] width 36 height 15
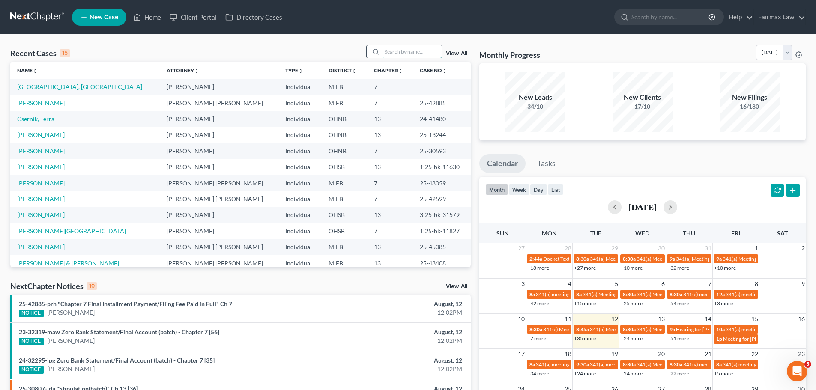
click at [407, 50] on input "search" at bounding box center [412, 51] width 60 height 12
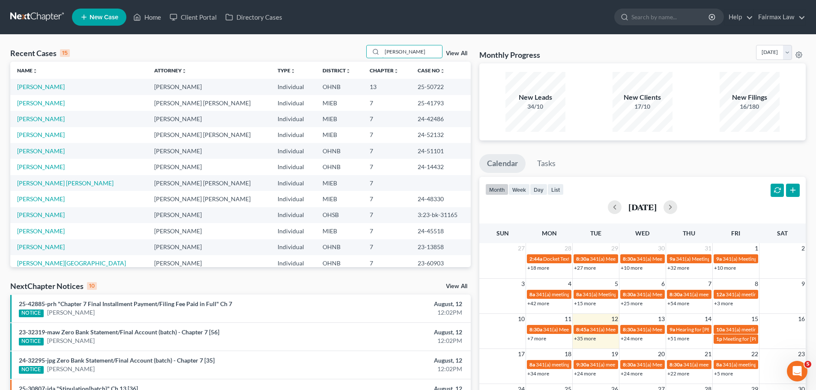
drag, startPoint x: 400, startPoint y: 51, endPoint x: 326, endPoint y: 47, distance: 73.8
click at [326, 47] on div "Recent Cases 15 [PERSON_NAME] View All" at bounding box center [240, 53] width 461 height 17
type input "[PERSON_NAME]"
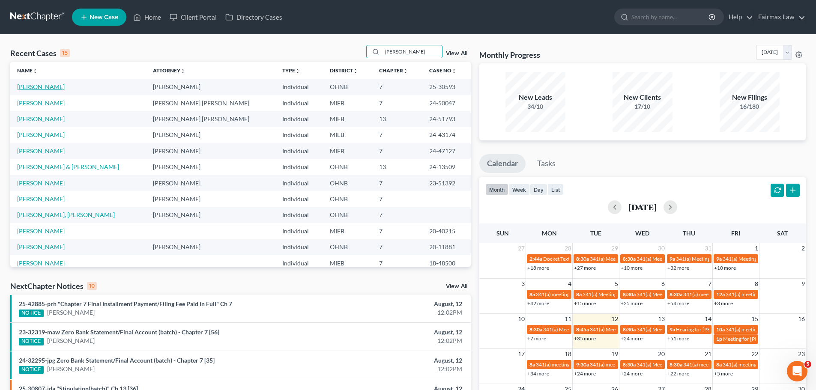
click at [41, 86] on link "[PERSON_NAME]" at bounding box center [41, 86] width 48 height 7
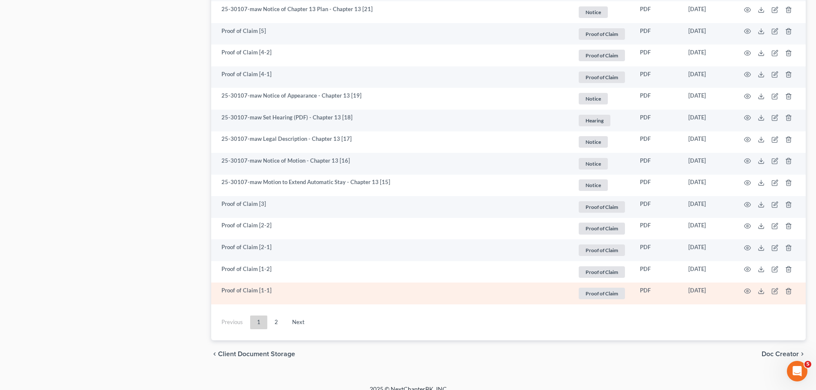
scroll to position [1541, 0]
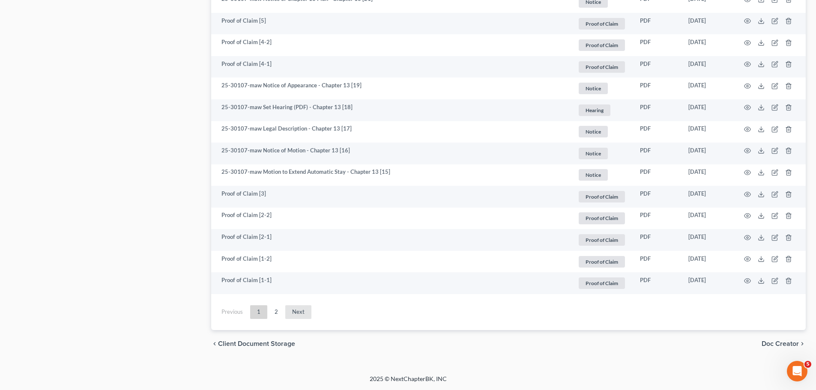
click at [290, 315] on link "Next" at bounding box center [298, 312] width 26 height 14
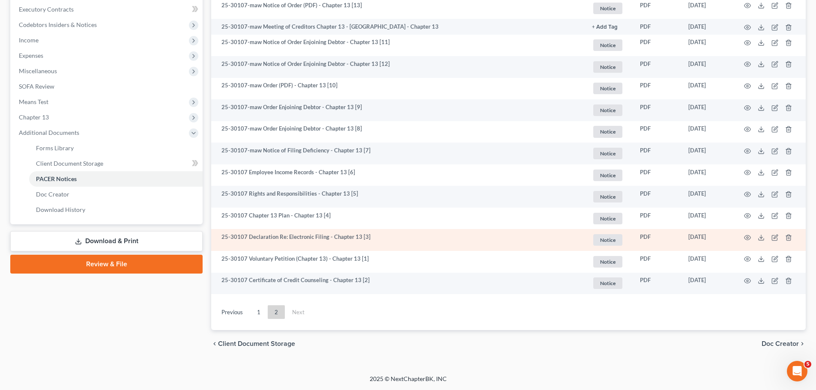
scroll to position [242, 0]
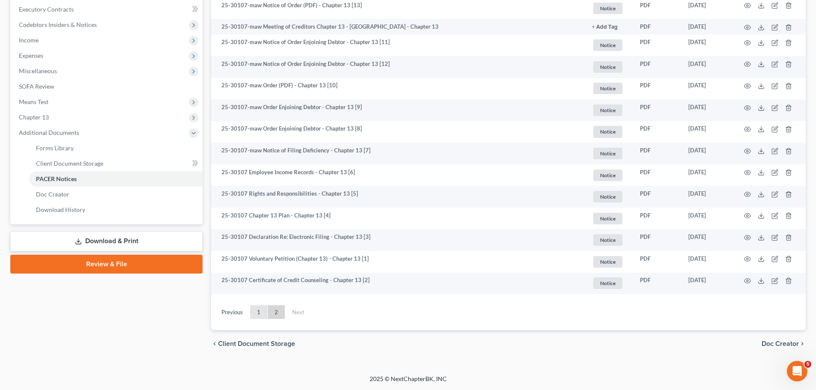
click at [258, 314] on link "1" at bounding box center [258, 312] width 17 height 14
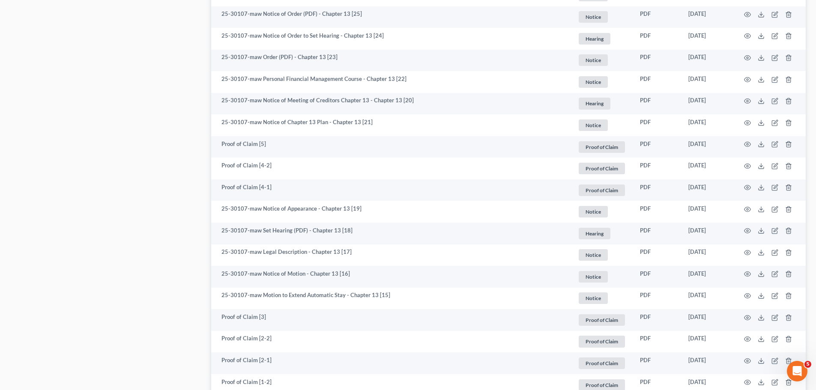
scroll to position [1541, 0]
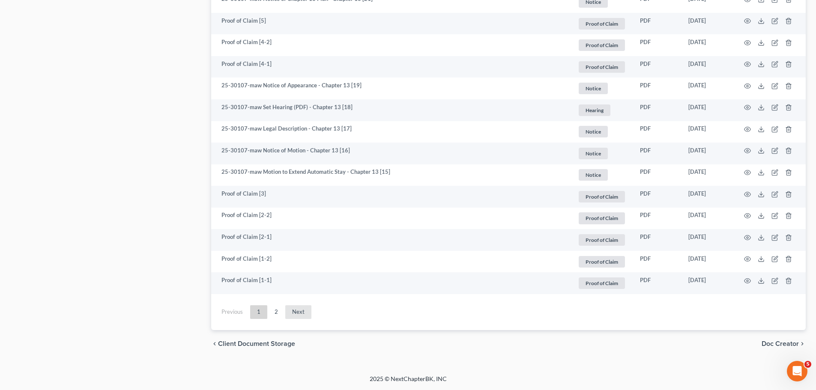
click at [293, 314] on link "Next" at bounding box center [298, 312] width 26 height 14
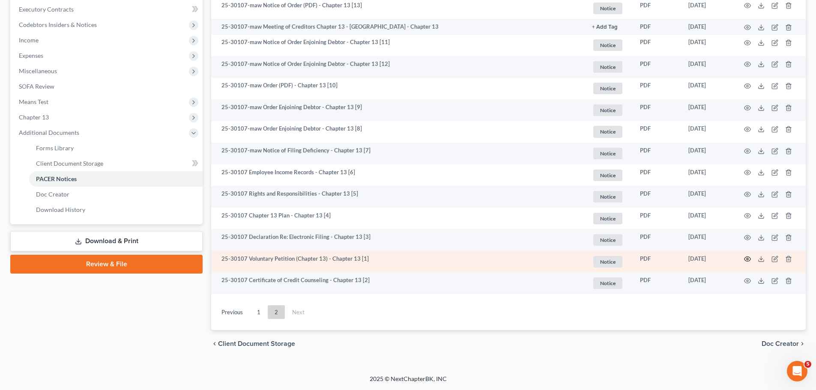
click at [751, 259] on icon "button" at bounding box center [748, 259] width 6 height 5
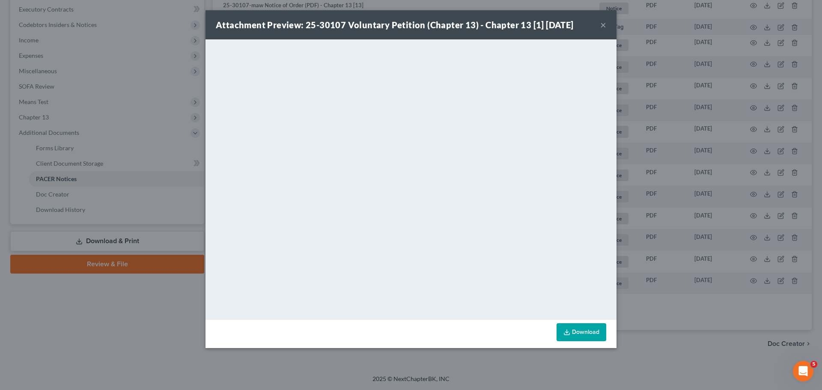
click at [103, 178] on div "Attachment Preview: 25-30107 Voluntary Petition (Chapter 13) - Chapter 13 [1] […" at bounding box center [411, 195] width 822 height 390
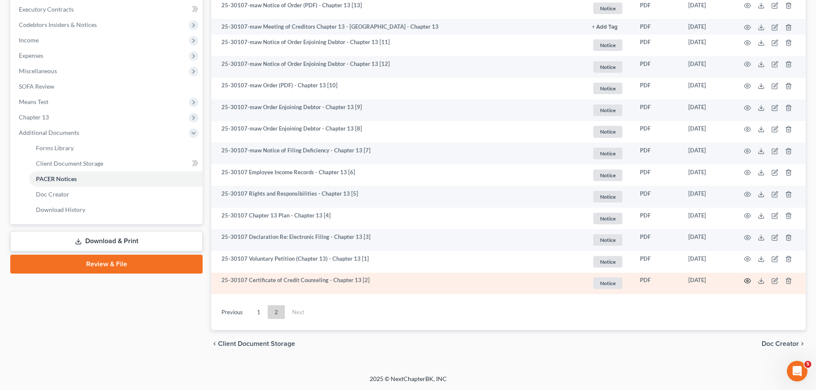
click at [745, 284] on icon "button" at bounding box center [747, 281] width 7 height 7
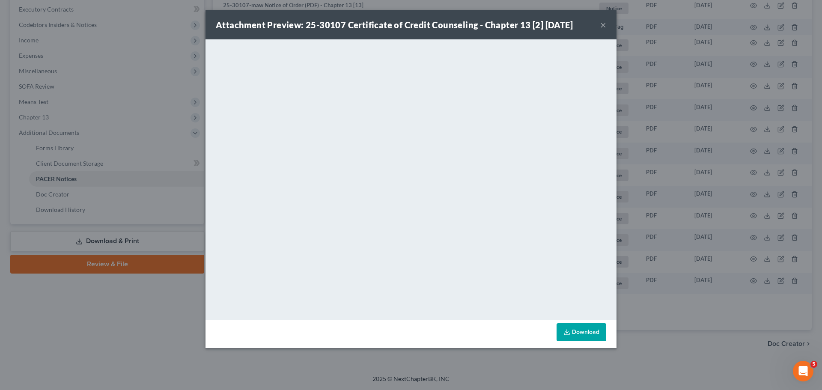
click at [727, 252] on div "Attachment Preview: 25-30107 Certificate of Credit Counseling - Chapter 13 [2] …" at bounding box center [411, 195] width 822 height 390
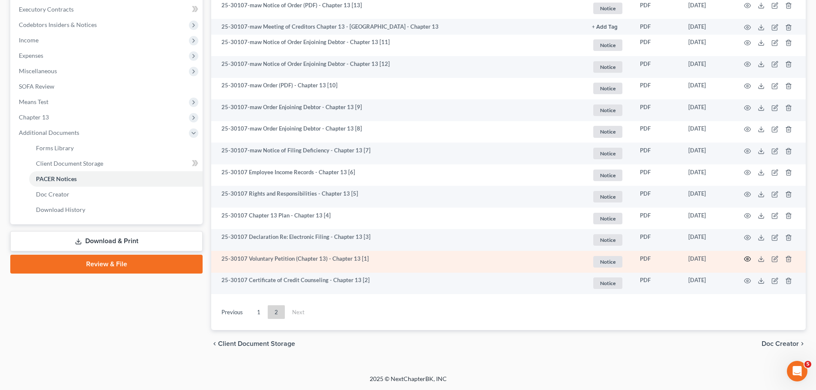
click at [745, 263] on icon "button" at bounding box center [747, 259] width 7 height 7
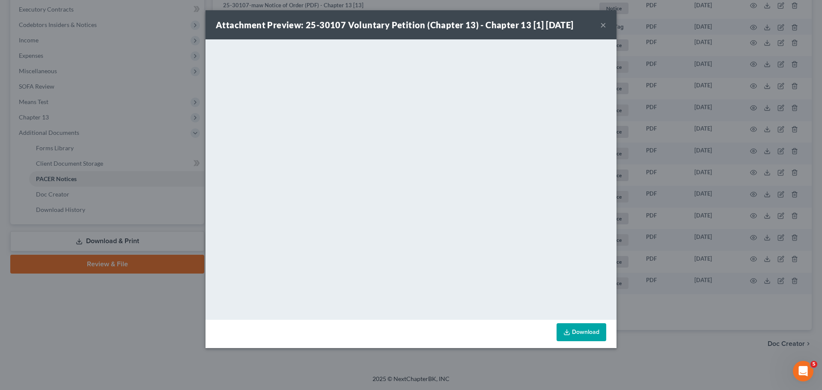
click at [661, 178] on div "Attachment Preview: 25-30107 Voluntary Petition (Chapter 13) - Chapter 13 [1] 0…" at bounding box center [411, 195] width 822 height 390
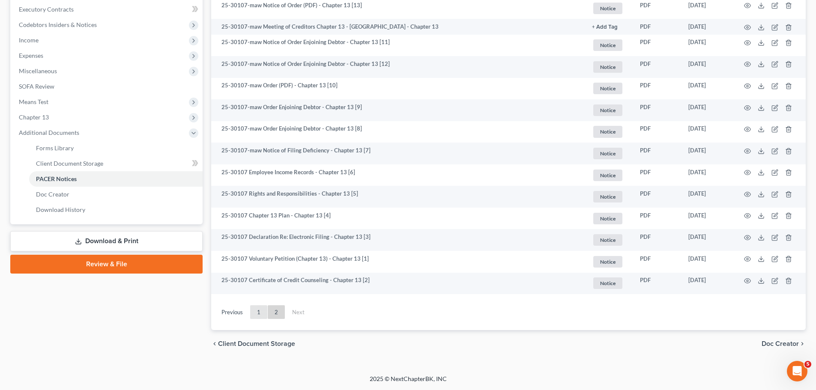
click at [260, 310] on link "1" at bounding box center [258, 312] width 17 height 14
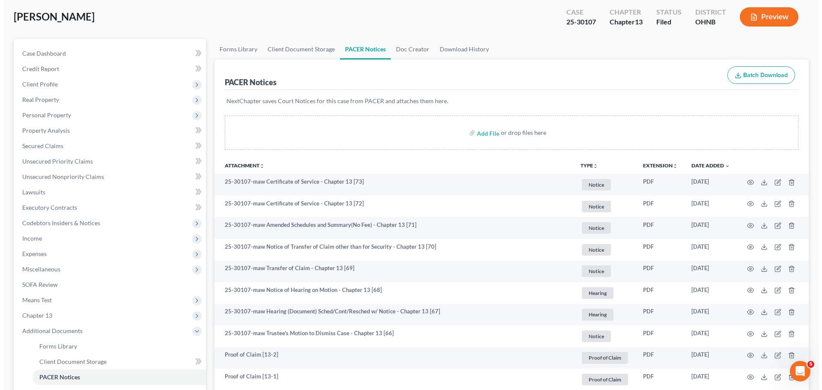
scroll to position [0, 0]
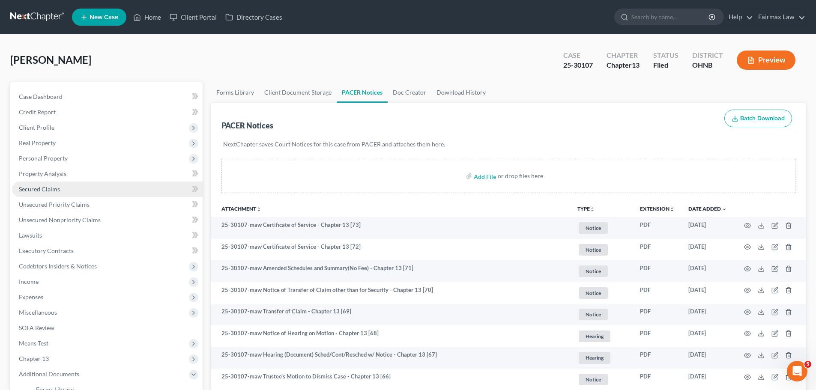
click at [54, 194] on link "Secured Claims" at bounding box center [107, 189] width 191 height 15
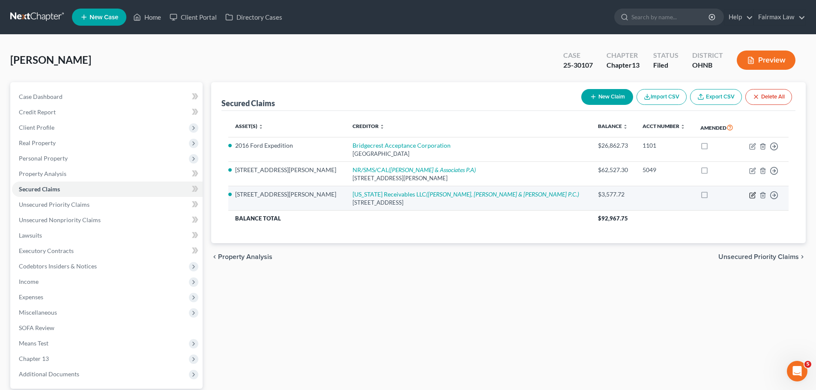
click at [750, 198] on icon "button" at bounding box center [752, 195] width 7 height 7
select select "36"
select select "3"
select select "0"
select select "1"
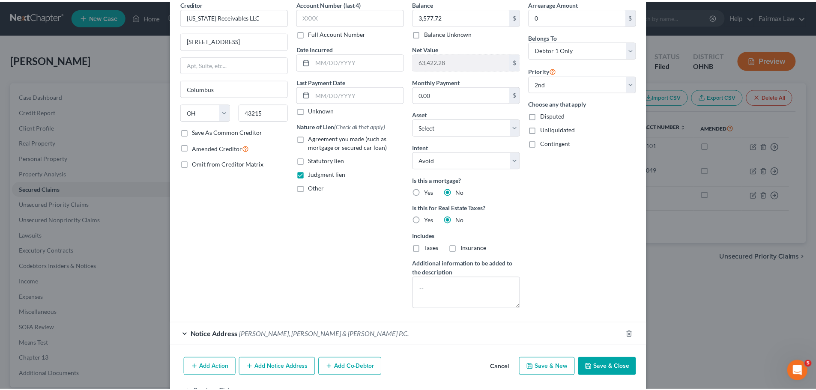
scroll to position [68, 0]
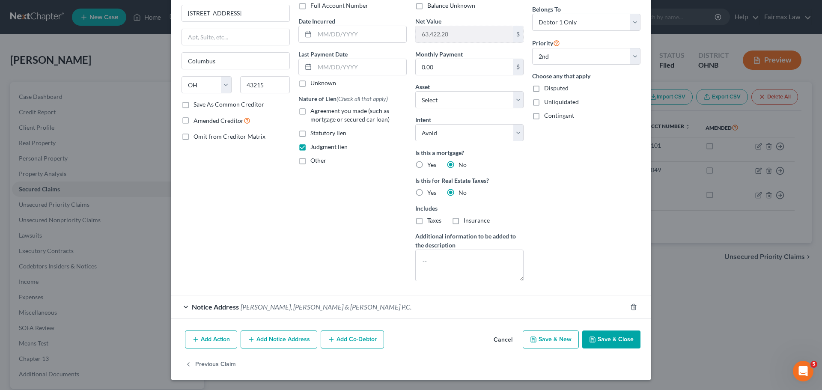
click at [498, 344] on button "Cancel" at bounding box center [503, 340] width 33 height 17
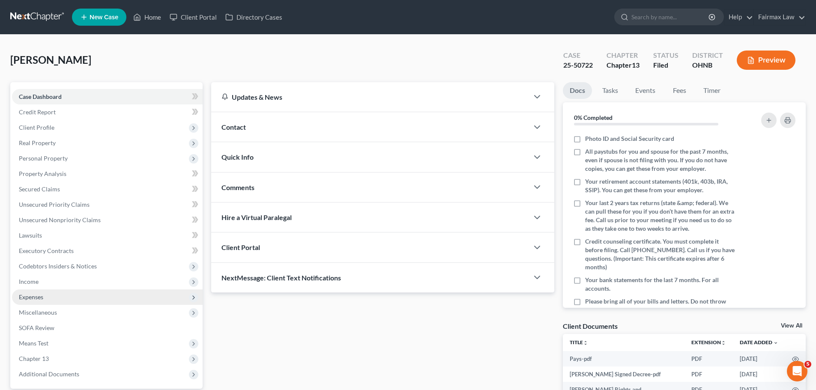
drag, startPoint x: 65, startPoint y: 279, endPoint x: 61, endPoint y: 291, distance: 12.5
click at [65, 279] on span "Income" at bounding box center [107, 281] width 191 height 15
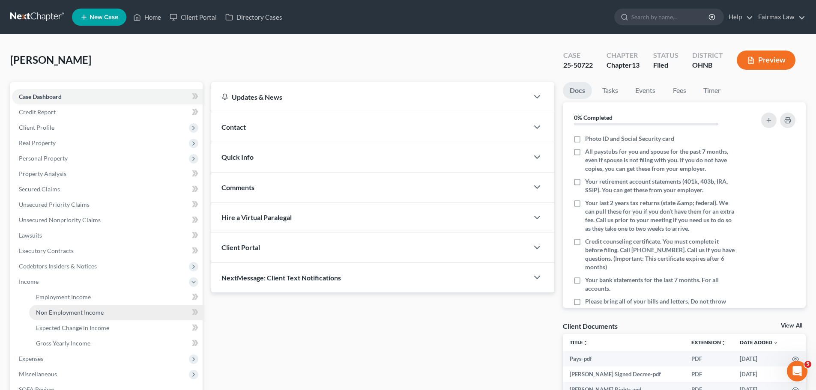
click at [56, 307] on link "Non Employment Income" at bounding box center [115, 312] width 173 height 15
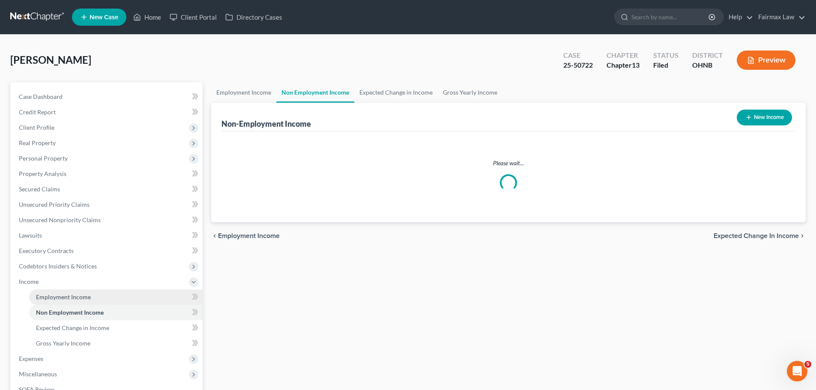
click at [64, 296] on span "Employment Income" at bounding box center [63, 296] width 55 height 7
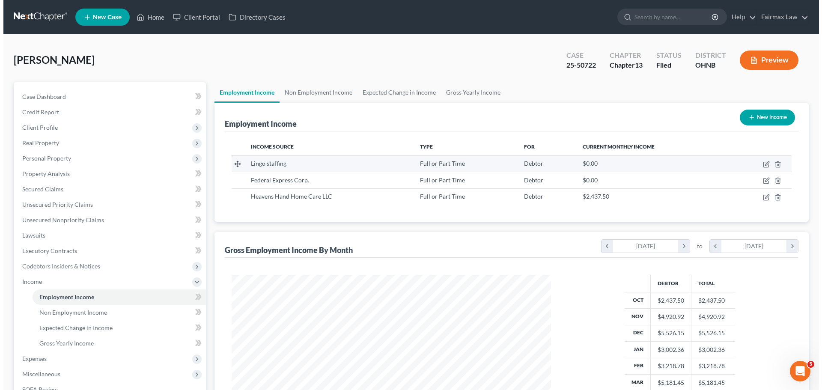
scroll to position [160, 337]
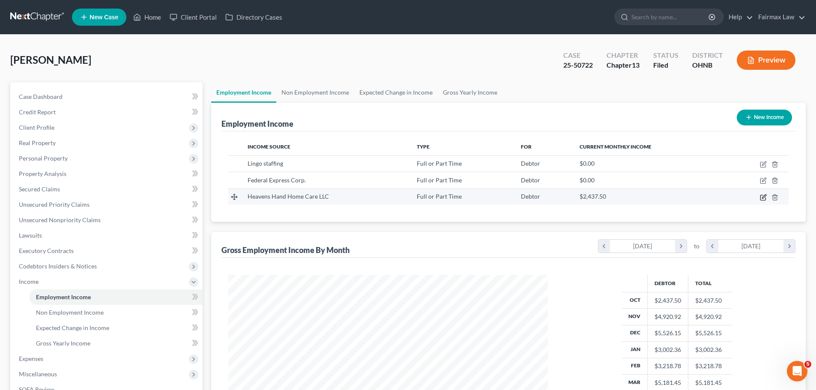
click at [763, 199] on icon "button" at bounding box center [763, 197] width 7 height 7
select select "0"
select select "36"
select select "2"
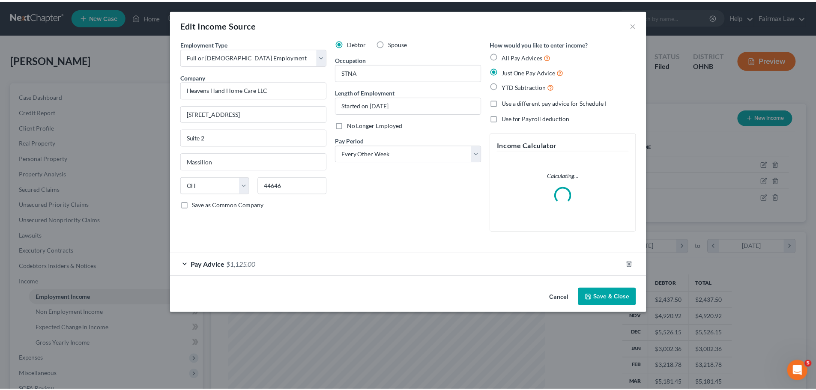
scroll to position [161, 340]
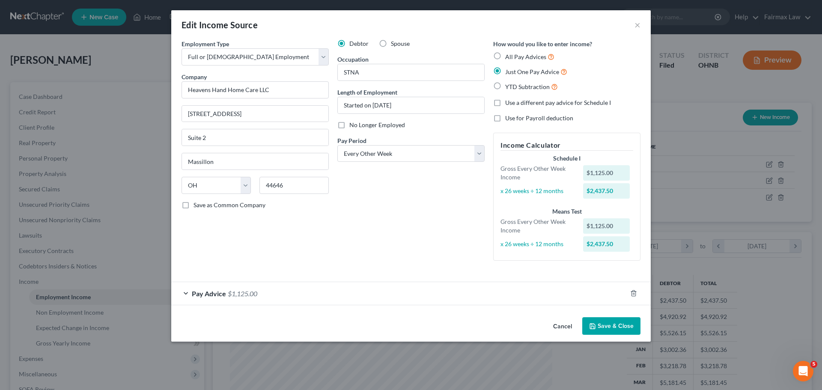
click at [558, 297] on div "Pay Advice $1,125.00" at bounding box center [399, 293] width 456 height 23
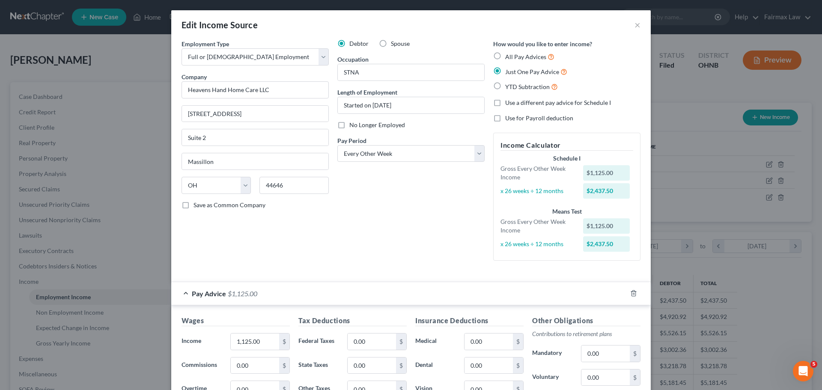
click at [558, 297] on div "Pay Advice $1,125.00" at bounding box center [399, 293] width 456 height 23
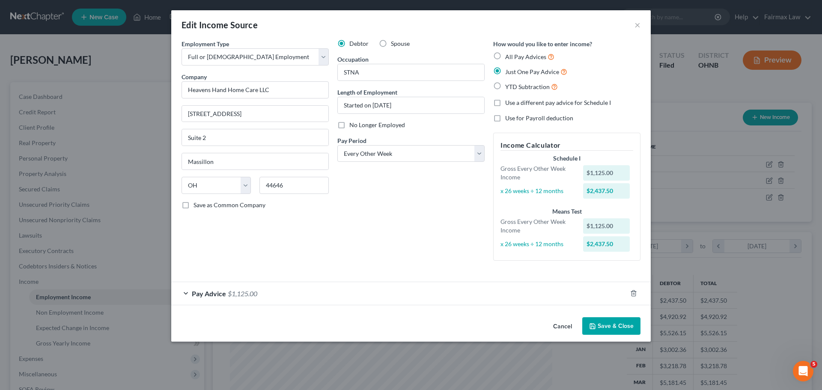
click at [554, 324] on button "Cancel" at bounding box center [563, 326] width 33 height 17
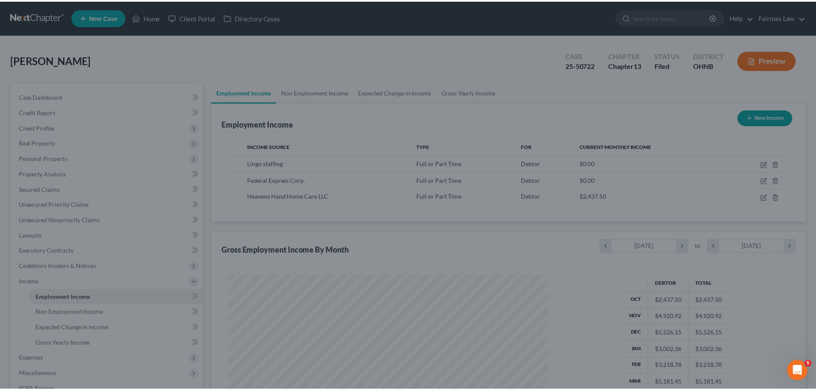
scroll to position [428213, 428036]
